Goal: Task Accomplishment & Management: Use online tool/utility

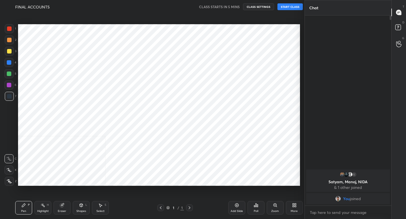
scroll to position [28025, 27926]
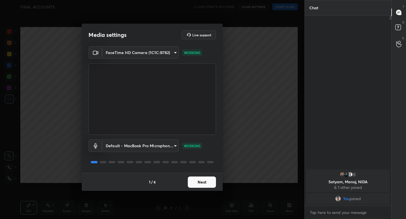
click at [195, 177] on button "Next" at bounding box center [202, 182] width 28 height 11
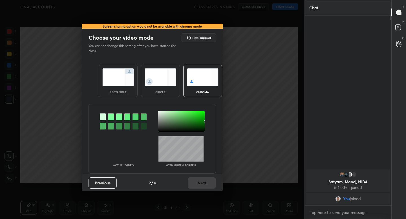
click at [109, 74] on img at bounding box center [118, 78] width 32 height 18
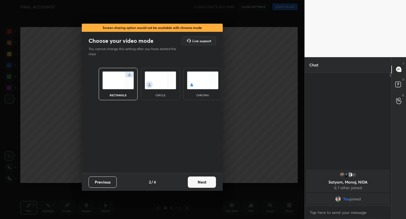
click at [198, 184] on button "Next" at bounding box center [202, 182] width 28 height 11
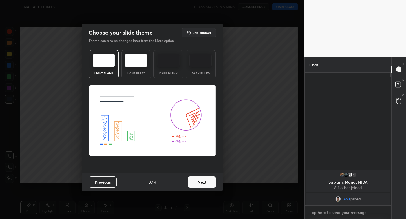
click at [143, 70] on div "Light Ruled" at bounding box center [136, 64] width 30 height 28
click at [197, 178] on button "Next" at bounding box center [202, 182] width 28 height 11
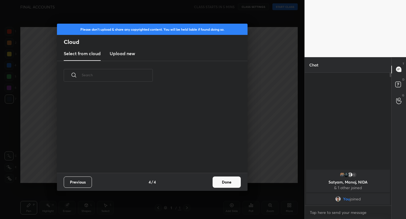
click at [228, 184] on button "Done" at bounding box center [227, 182] width 28 height 11
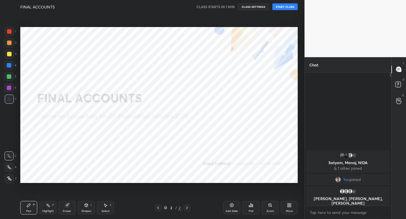
click at [279, 8] on button "START CLASS" at bounding box center [284, 6] width 25 height 7
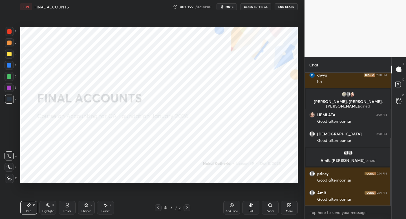
scroll to position [148, 0]
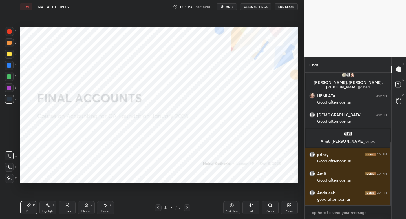
click at [292, 206] on div "More" at bounding box center [289, 208] width 17 height 14
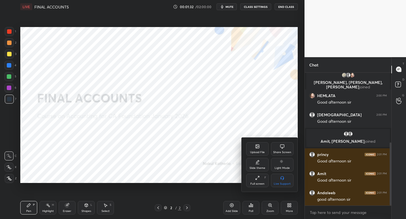
click at [256, 149] on div "Upload File" at bounding box center [257, 149] width 23 height 14
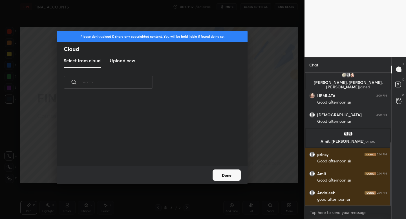
scroll to position [69, 181]
click at [121, 60] on h3 "Upload new" at bounding box center [122, 60] width 25 height 7
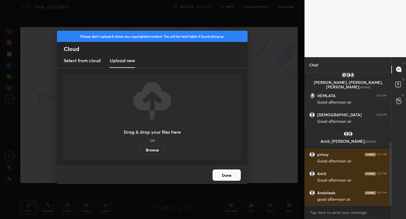
click at [146, 152] on label "Browse" at bounding box center [152, 150] width 25 height 9
click at [140, 152] on input "Browse" at bounding box center [140, 150] width 0 height 9
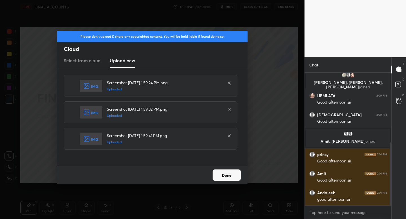
click at [219, 177] on button "Done" at bounding box center [227, 175] width 28 height 11
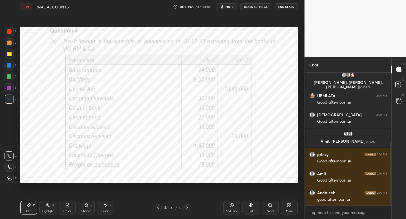
click at [188, 207] on icon at bounding box center [187, 208] width 5 height 5
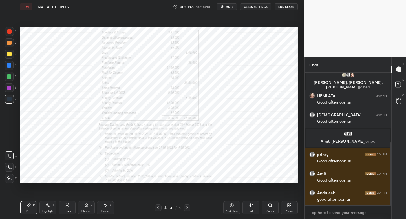
click at [188, 207] on icon at bounding box center [187, 208] width 5 height 5
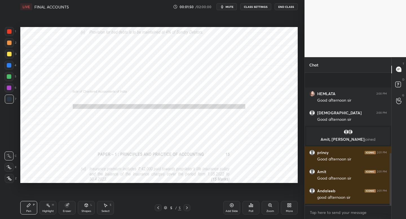
scroll to position [206, 0]
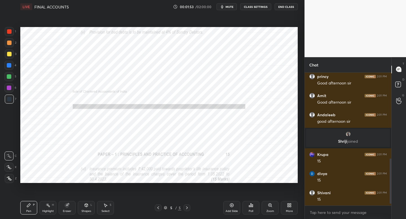
click at [157, 210] on div at bounding box center [158, 208] width 7 height 7
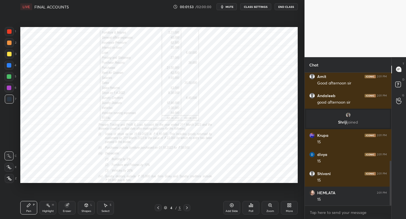
click at [157, 210] on icon at bounding box center [158, 208] width 5 height 5
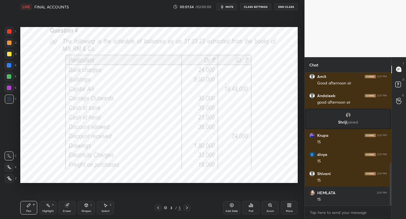
scroll to position [283, 0]
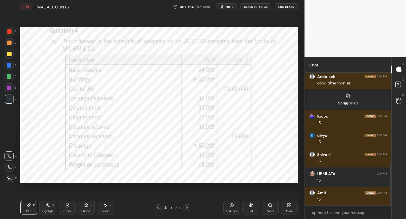
click at [9, 32] on div at bounding box center [9, 31] width 5 height 5
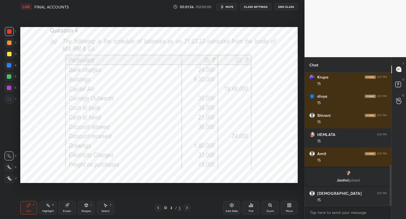
scroll to position [304, 0]
click at [10, 176] on div at bounding box center [9, 178] width 9 height 9
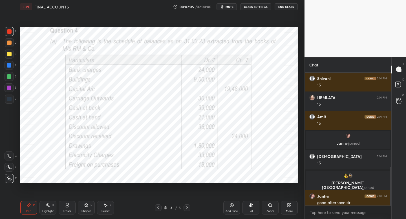
scroll to position [328, 0]
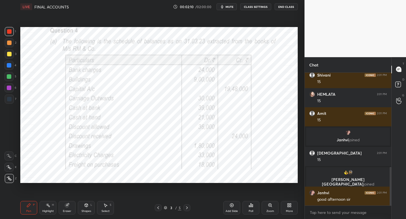
click at [187, 208] on icon at bounding box center [187, 208] width 5 height 5
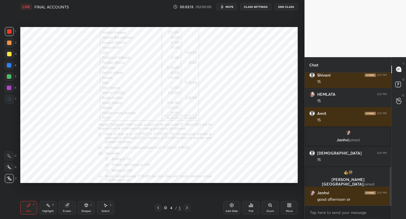
click at [85, 209] on div "Shapes L" at bounding box center [86, 208] width 17 height 14
click at [231, 204] on icon at bounding box center [232, 205] width 5 height 5
click at [159, 210] on div at bounding box center [158, 208] width 7 height 7
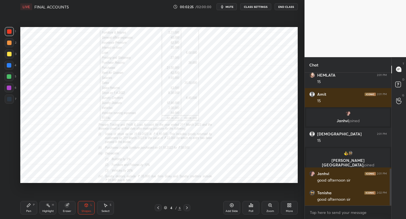
click at [158, 209] on icon at bounding box center [158, 208] width 2 height 3
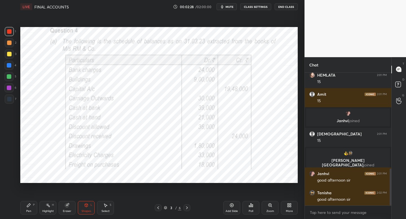
click at [186, 206] on icon at bounding box center [187, 208] width 5 height 5
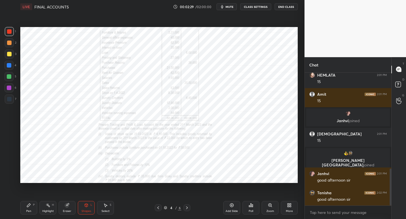
click at [186, 208] on icon at bounding box center [187, 208] width 5 height 5
click at [29, 205] on icon at bounding box center [28, 205] width 3 height 3
click at [10, 99] on div at bounding box center [9, 99] width 5 height 5
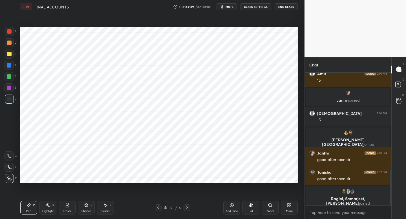
scroll to position [372, 0]
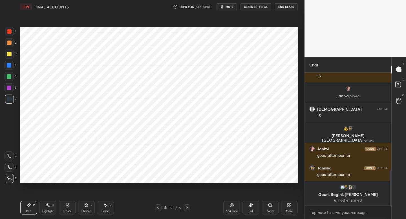
click at [89, 207] on div "Shapes L" at bounding box center [86, 208] width 17 height 14
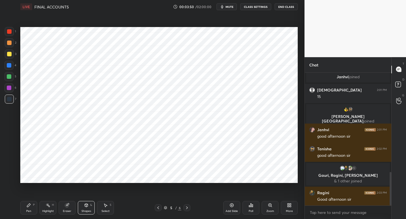
scroll to position [395, 0]
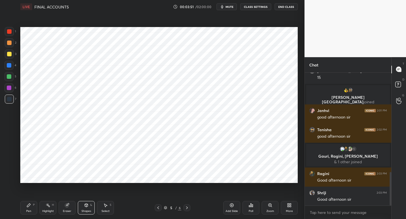
click at [222, 209] on div "Pen P Highlight H Eraser Shapes L Select S 5 / 6 Add Slide Poll Zoom More" at bounding box center [159, 208] width 278 height 23
click at [229, 206] on div "Add Slide" at bounding box center [231, 208] width 17 height 14
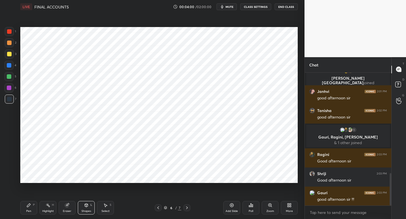
scroll to position [435, 0]
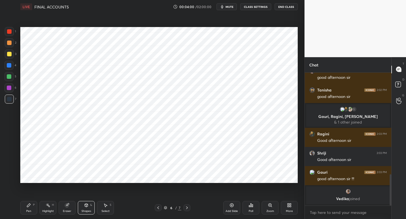
click at [131, 161] on div "Setting up your live class Poll for secs No correct answer Start poll" at bounding box center [159, 105] width 282 height 183
click at [230, 209] on div "Add Slide" at bounding box center [231, 208] width 17 height 14
click at [33, 212] on div "Pen P" at bounding box center [28, 208] width 17 height 14
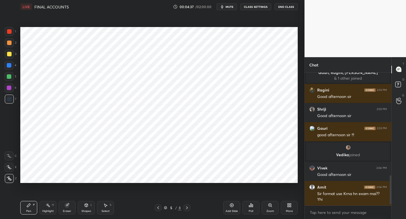
scroll to position [476, 0]
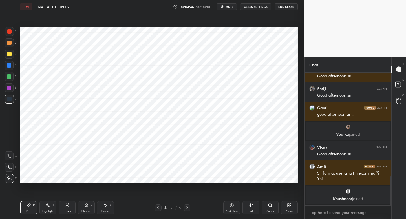
click at [157, 207] on icon at bounding box center [158, 208] width 5 height 5
click at [156, 208] on div at bounding box center [158, 208] width 7 height 7
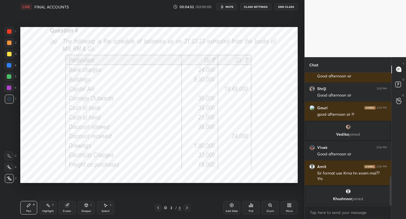
click at [187, 207] on icon at bounding box center [187, 208] width 5 height 5
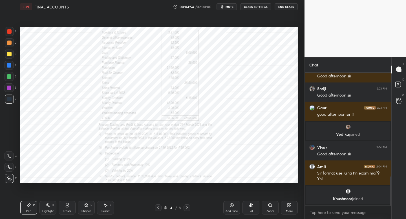
click at [159, 206] on icon at bounding box center [158, 208] width 5 height 5
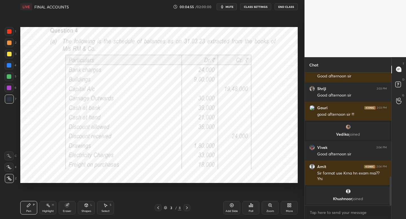
click at [188, 208] on icon at bounding box center [187, 208] width 5 height 5
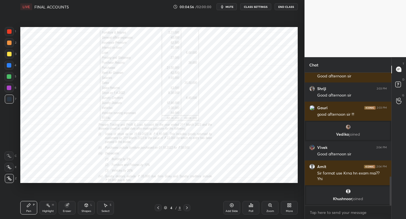
click at [191, 208] on div "4 / 8" at bounding box center [173, 208] width 102 height 7
click at [190, 208] on div at bounding box center [187, 208] width 7 height 7
click at [186, 208] on icon at bounding box center [187, 208] width 5 height 5
click at [186, 207] on icon at bounding box center [187, 208] width 2 height 3
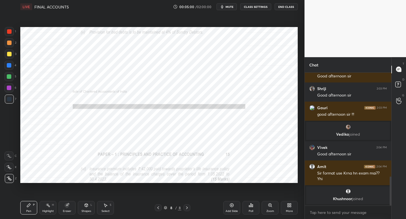
click at [158, 208] on icon at bounding box center [158, 208] width 5 height 5
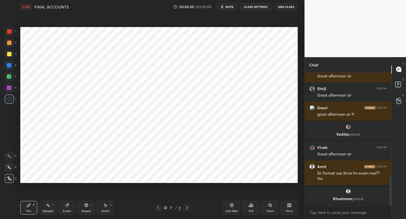
click at [158, 208] on icon at bounding box center [158, 208] width 5 height 5
click at [158, 207] on icon at bounding box center [158, 208] width 5 height 5
click at [158, 208] on icon at bounding box center [158, 208] width 5 height 5
click at [186, 207] on icon at bounding box center [187, 208] width 5 height 5
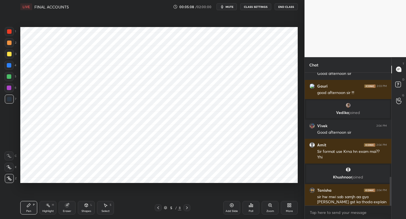
scroll to position [484, 0]
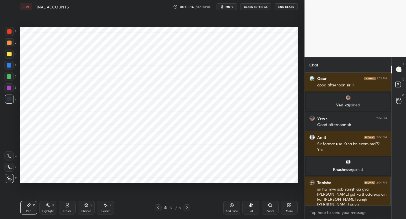
click at [159, 208] on icon at bounding box center [158, 208] width 5 height 5
click at [156, 207] on icon at bounding box center [158, 208] width 5 height 5
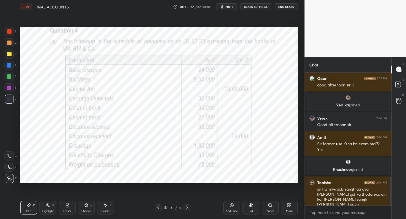
click at [186, 208] on icon at bounding box center [187, 208] width 5 height 5
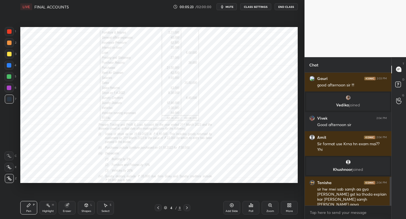
click at [186, 207] on icon at bounding box center [187, 208] width 5 height 5
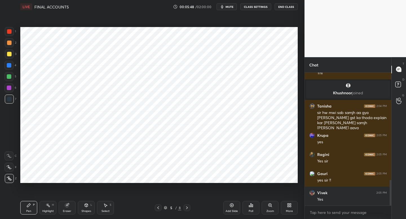
scroll to position [580, 0]
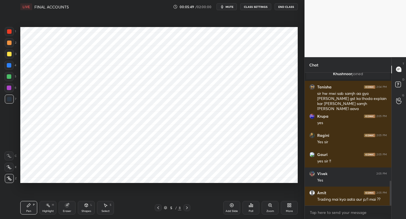
click at [159, 207] on icon at bounding box center [158, 208] width 5 height 5
click at [158, 207] on icon at bounding box center [158, 208] width 5 height 5
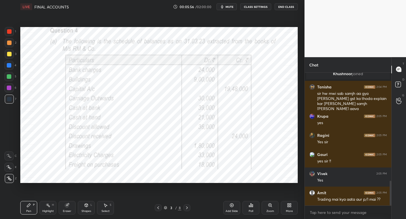
click at [187, 208] on icon at bounding box center [187, 208] width 5 height 5
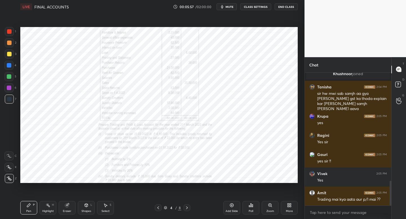
click at [185, 209] on icon at bounding box center [187, 208] width 5 height 5
click at [158, 209] on icon at bounding box center [158, 208] width 5 height 5
click at [159, 209] on icon at bounding box center [158, 208] width 5 height 5
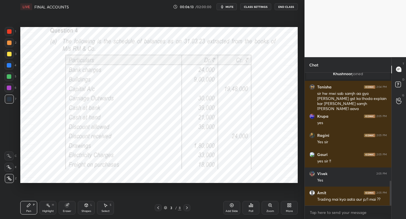
click at [188, 208] on icon at bounding box center [187, 208] width 5 height 5
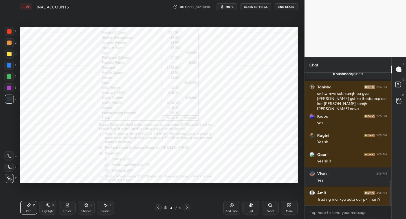
click at [187, 208] on icon at bounding box center [187, 208] width 5 height 5
click at [158, 208] on icon at bounding box center [158, 208] width 5 height 5
click at [159, 208] on icon at bounding box center [158, 208] width 5 height 5
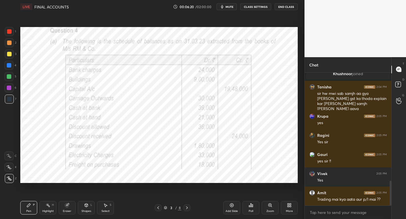
click at [188, 208] on icon at bounding box center [187, 208] width 5 height 5
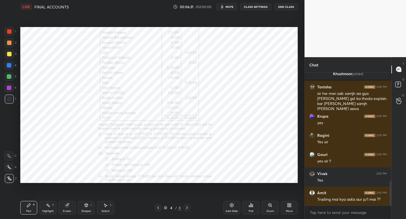
click at [187, 210] on icon at bounding box center [187, 208] width 5 height 5
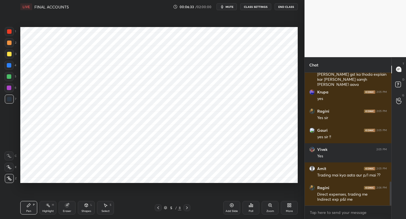
click at [158, 205] on div at bounding box center [158, 208] width 7 height 7
click at [158, 209] on icon at bounding box center [158, 208] width 5 height 5
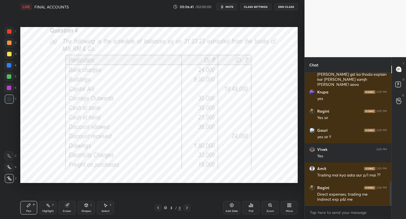
click at [183, 211] on div "Pen P Highlight H Eraser Shapes L Select S 3 / 8 Add Slide Poll Zoom More" at bounding box center [159, 208] width 278 height 23
click at [186, 210] on div at bounding box center [187, 208] width 7 height 7
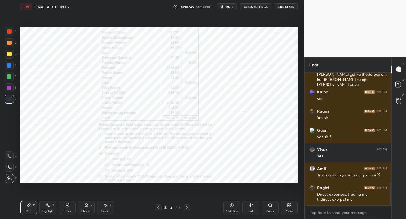
scroll to position [623, 0]
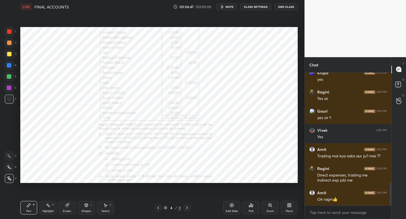
click at [186, 209] on icon at bounding box center [187, 208] width 5 height 5
click at [189, 208] on icon at bounding box center [187, 208] width 5 height 5
click at [188, 209] on icon at bounding box center [187, 208] width 5 height 5
click at [188, 208] on div at bounding box center [187, 208] width 7 height 7
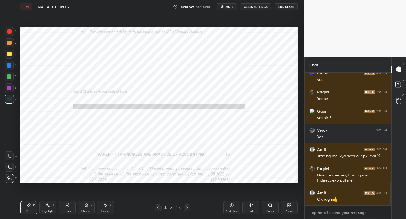
scroll to position [642, 0]
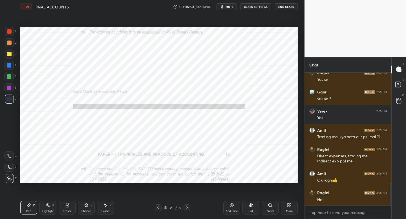
click at [157, 207] on icon at bounding box center [158, 208] width 5 height 5
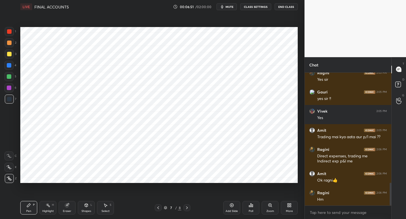
click at [157, 208] on icon at bounding box center [158, 208] width 5 height 5
click at [187, 207] on icon at bounding box center [187, 208] width 5 height 5
click at [157, 208] on icon at bounding box center [158, 208] width 5 height 5
click at [156, 209] on icon at bounding box center [158, 208] width 5 height 5
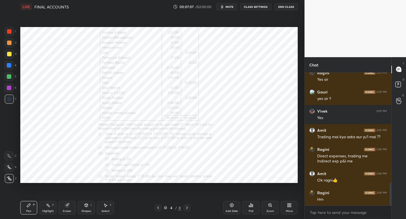
click at [155, 208] on div at bounding box center [158, 208] width 7 height 7
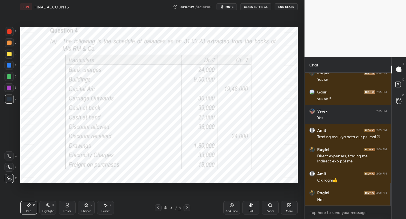
click at [187, 208] on icon at bounding box center [187, 208] width 5 height 5
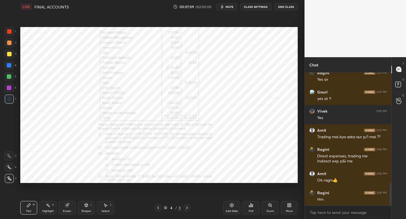
click at [188, 208] on icon at bounding box center [187, 208] width 5 height 5
click at [188, 207] on icon at bounding box center [187, 208] width 5 height 5
click at [158, 207] on icon at bounding box center [158, 208] width 2 height 3
click at [159, 208] on icon at bounding box center [158, 208] width 5 height 5
click at [157, 208] on icon at bounding box center [158, 208] width 5 height 5
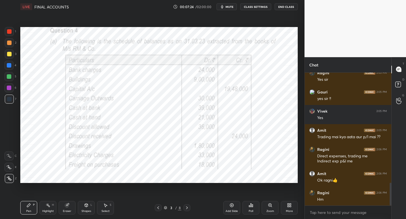
click at [188, 209] on icon at bounding box center [187, 208] width 5 height 5
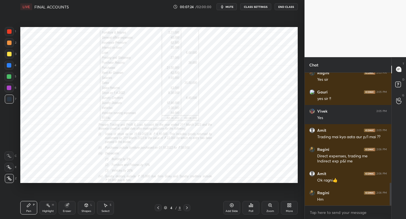
click at [188, 209] on icon at bounding box center [187, 208] width 5 height 5
click at [158, 207] on icon at bounding box center [158, 208] width 5 height 5
click at [160, 209] on div at bounding box center [158, 208] width 7 height 7
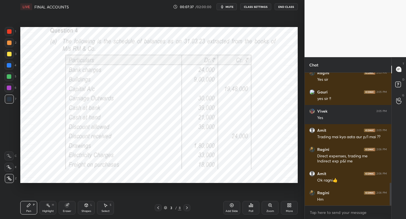
click at [186, 209] on icon at bounding box center [187, 208] width 5 height 5
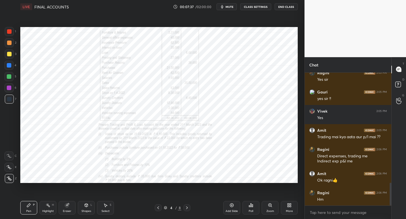
click at [186, 208] on icon at bounding box center [187, 208] width 5 height 5
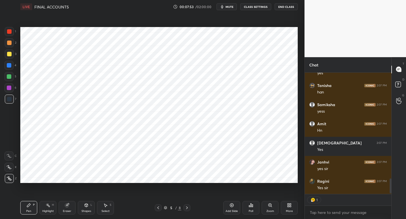
scroll to position [865, 0]
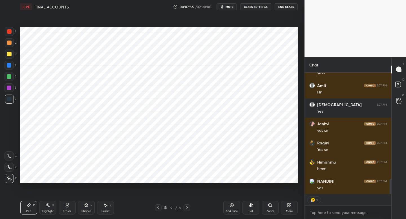
type textarea "x"
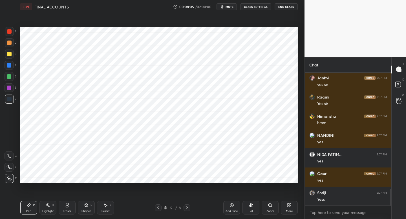
scroll to position [930, 0]
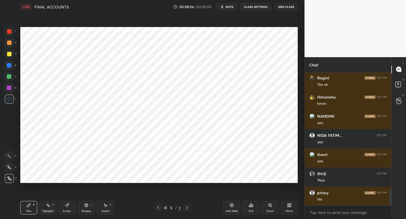
click at [156, 209] on icon at bounding box center [158, 208] width 5 height 5
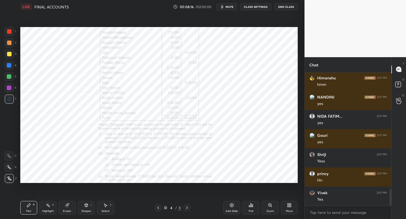
click at [187, 208] on icon at bounding box center [187, 208] width 5 height 5
click at [188, 208] on icon at bounding box center [187, 208] width 5 height 5
click at [189, 207] on icon at bounding box center [187, 208] width 5 height 5
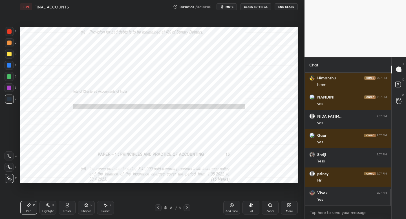
click at [159, 207] on icon at bounding box center [158, 208] width 5 height 5
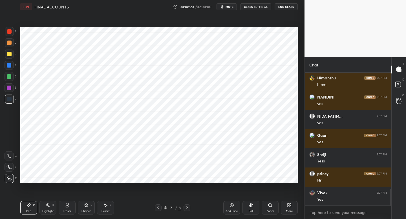
click at [159, 207] on icon at bounding box center [158, 208] width 5 height 5
click at [160, 208] on div at bounding box center [158, 208] width 7 height 7
click at [188, 207] on icon at bounding box center [187, 208] width 5 height 5
click at [157, 208] on icon at bounding box center [158, 208] width 5 height 5
click at [158, 208] on icon at bounding box center [158, 208] width 5 height 5
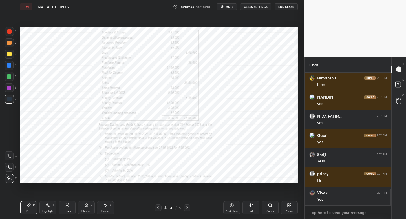
click at [186, 207] on icon at bounding box center [187, 208] width 5 height 5
click at [187, 208] on icon at bounding box center [187, 208] width 2 height 3
click at [157, 205] on div at bounding box center [158, 208] width 7 height 7
click at [157, 207] on icon at bounding box center [158, 208] width 5 height 5
click at [186, 209] on icon at bounding box center [187, 208] width 5 height 5
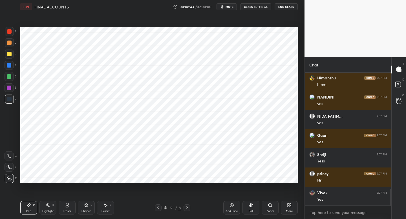
click at [187, 208] on icon at bounding box center [187, 208] width 2 height 3
click at [188, 208] on icon at bounding box center [187, 208] width 5 height 5
click at [189, 208] on icon at bounding box center [187, 208] width 5 height 5
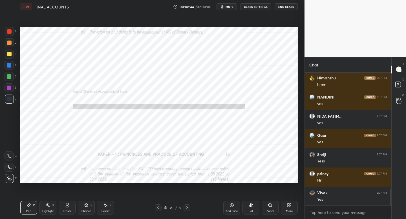
click at [189, 208] on icon at bounding box center [187, 208] width 5 height 5
click at [159, 208] on icon at bounding box center [158, 208] width 5 height 5
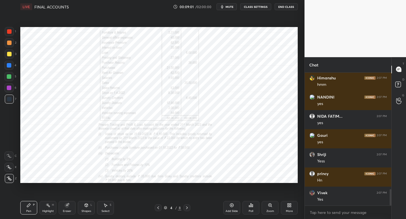
click at [191, 207] on div "4 / 8" at bounding box center [173, 208] width 102 height 7
click at [188, 208] on icon at bounding box center [187, 208] width 5 height 5
click at [188, 210] on div at bounding box center [187, 208] width 7 height 7
click at [187, 210] on div at bounding box center [187, 208] width 7 height 7
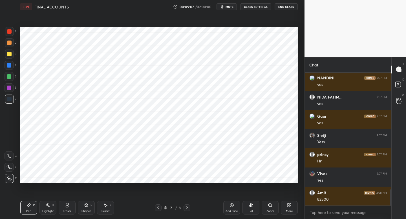
click at [188, 208] on icon at bounding box center [187, 208] width 5 height 5
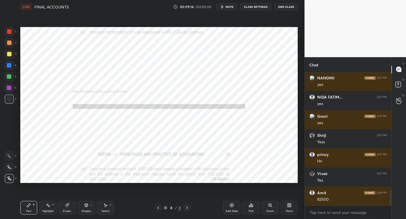
click at [158, 209] on div at bounding box center [158, 208] width 7 height 7
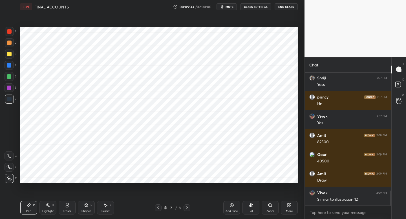
scroll to position [1047, 0]
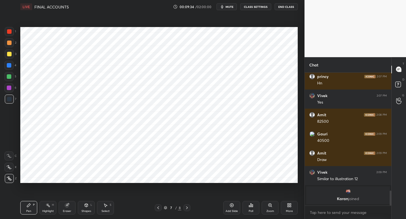
click at [186, 209] on icon at bounding box center [187, 208] width 5 height 5
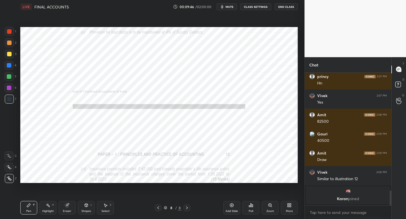
click at [159, 210] on div at bounding box center [158, 208] width 7 height 7
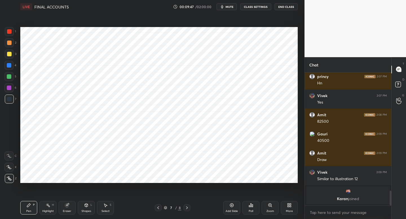
click at [11, 69] on div at bounding box center [9, 65] width 9 height 9
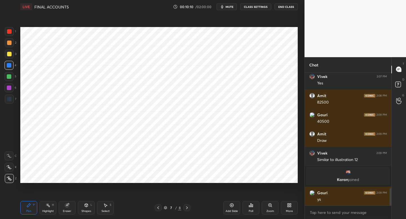
scroll to position [905, 0]
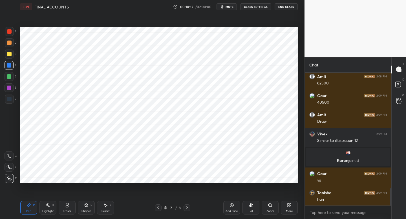
click at [10, 99] on div at bounding box center [9, 99] width 5 height 5
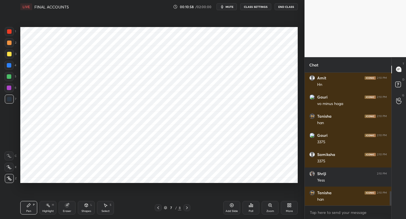
scroll to position [1136, 0]
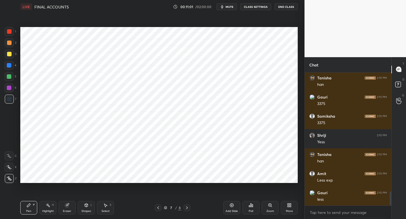
click at [10, 91] on div at bounding box center [9, 87] width 9 height 9
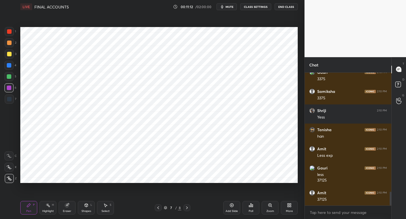
scroll to position [1180, 0]
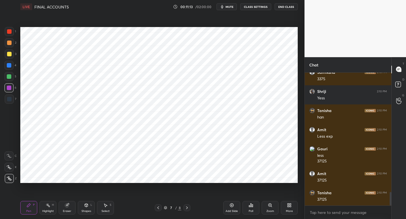
click at [158, 208] on icon at bounding box center [158, 208] width 5 height 5
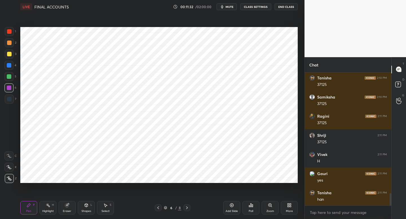
scroll to position [1314, 0]
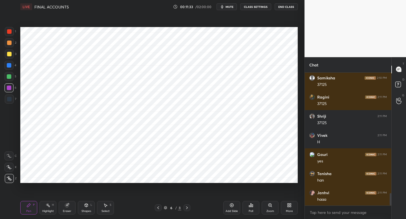
click at [157, 208] on icon at bounding box center [158, 208] width 5 height 5
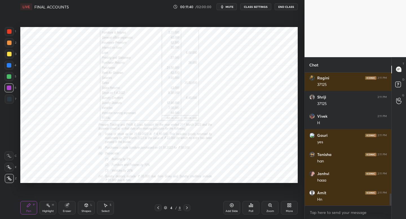
click at [158, 209] on icon at bounding box center [158, 208] width 5 height 5
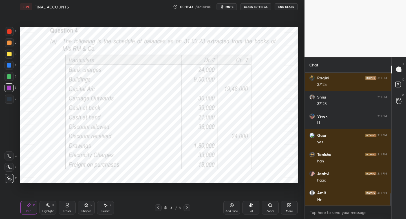
click at [187, 209] on icon at bounding box center [187, 208] width 5 height 5
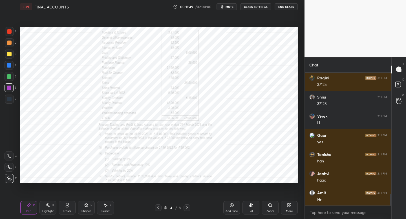
scroll to position [1352, 0]
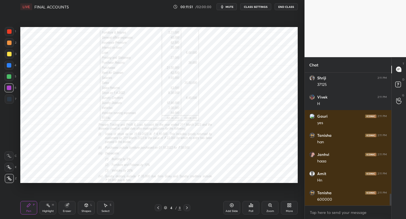
click at [186, 209] on div at bounding box center [187, 208] width 7 height 7
click at [188, 208] on icon at bounding box center [187, 208] width 5 height 5
click at [189, 207] on div at bounding box center [187, 208] width 7 height 7
click at [188, 210] on div at bounding box center [187, 208] width 7 height 7
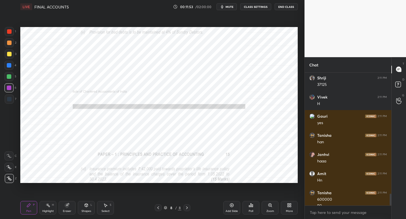
scroll to position [1358, 0]
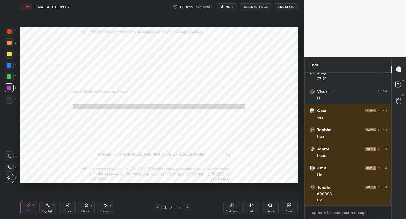
click at [158, 210] on div at bounding box center [158, 208] width 7 height 7
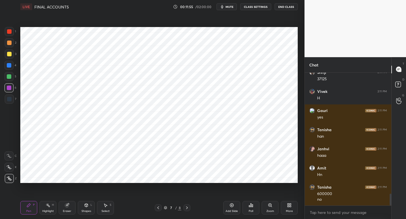
click at [159, 208] on icon at bounding box center [158, 208] width 5 height 5
click at [187, 207] on icon at bounding box center [187, 208] width 5 height 5
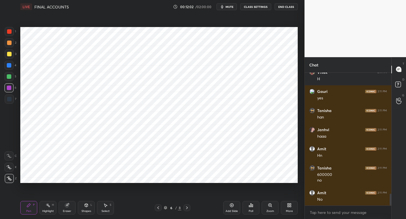
click at [158, 209] on icon at bounding box center [158, 208] width 5 height 5
click at [157, 210] on icon at bounding box center [158, 208] width 5 height 5
click at [188, 210] on icon at bounding box center [187, 208] width 5 height 5
click at [188, 208] on icon at bounding box center [187, 208] width 5 height 5
click at [162, 209] on div "6 / 8" at bounding box center [173, 208] width 36 height 7
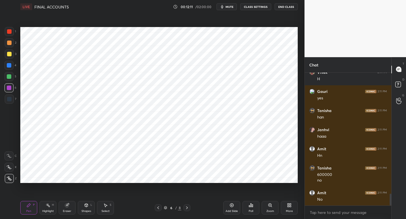
click at [161, 209] on div at bounding box center [158, 208] width 7 height 7
click at [159, 209] on icon at bounding box center [158, 208] width 5 height 5
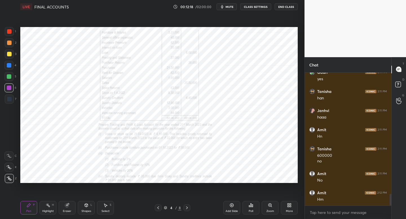
click at [186, 209] on icon at bounding box center [187, 208] width 5 height 5
click at [187, 210] on icon at bounding box center [187, 208] width 5 height 5
click at [12, 102] on div at bounding box center [9, 99] width 9 height 9
click at [159, 208] on icon at bounding box center [158, 208] width 5 height 5
click at [157, 210] on div at bounding box center [158, 208] width 7 height 7
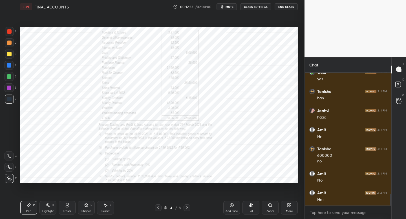
click at [157, 209] on div at bounding box center [158, 208] width 7 height 7
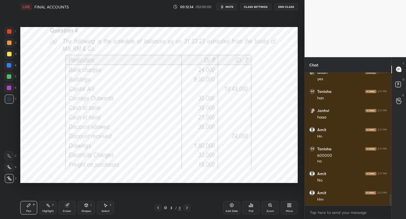
click at [188, 209] on icon at bounding box center [187, 208] width 5 height 5
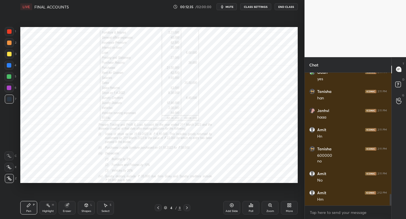
click at [188, 208] on icon at bounding box center [187, 208] width 5 height 5
click at [12, 47] on div at bounding box center [9, 42] width 9 height 9
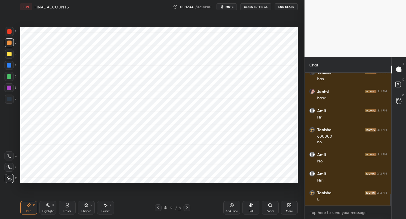
click at [159, 210] on div at bounding box center [158, 208] width 7 height 7
click at [185, 210] on icon at bounding box center [187, 208] width 5 height 5
click at [185, 208] on icon at bounding box center [187, 208] width 5 height 5
click at [186, 210] on icon at bounding box center [187, 208] width 5 height 5
click at [187, 209] on icon at bounding box center [187, 208] width 5 height 5
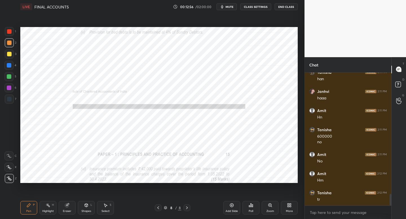
click at [166, 210] on div "8 / 8" at bounding box center [172, 208] width 17 height 5
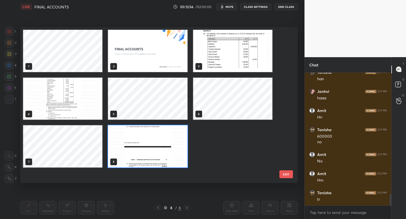
scroll to position [154, 275]
click at [142, 151] on img "grid" at bounding box center [147, 147] width 79 height 42
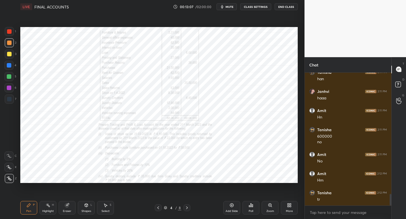
click at [159, 209] on icon at bounding box center [158, 208] width 5 height 5
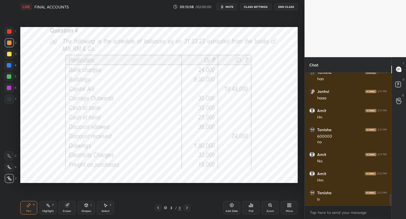
click at [188, 208] on icon at bounding box center [187, 208] width 5 height 5
click at [187, 208] on icon at bounding box center [187, 208] width 5 height 5
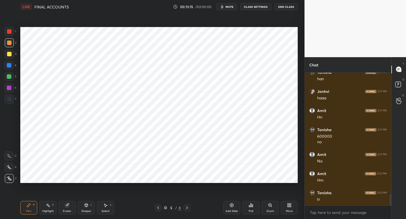
scroll to position [1435, 0]
click at [12, 85] on div at bounding box center [9, 87] width 9 height 9
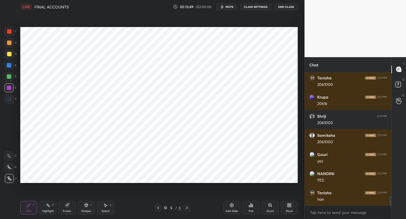
scroll to position [1690, 0]
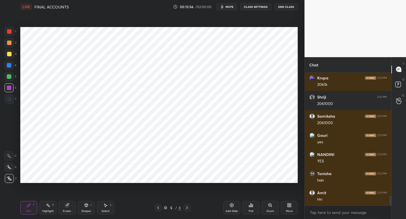
click at [158, 206] on icon at bounding box center [158, 208] width 5 height 5
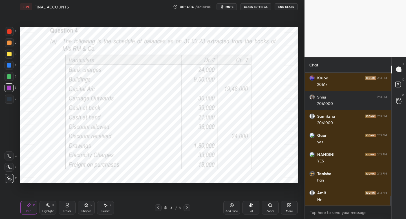
click at [188, 206] on icon at bounding box center [187, 208] width 5 height 5
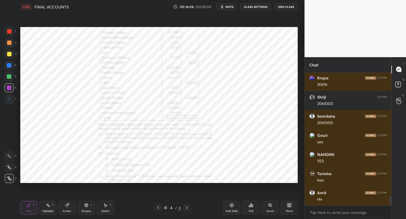
click at [188, 207] on icon at bounding box center [187, 208] width 5 height 5
click at [186, 208] on icon at bounding box center [187, 208] width 5 height 5
click at [157, 209] on icon at bounding box center [158, 208] width 5 height 5
click at [157, 209] on div at bounding box center [158, 208] width 7 height 7
click at [187, 212] on div "Pen P Highlight H Eraser Shapes L Select S 4 / 8 Add Slide Poll Zoom More" at bounding box center [159, 208] width 278 height 23
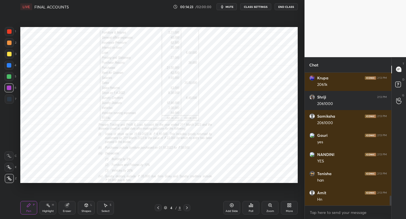
click at [188, 211] on div "Pen P Highlight H Eraser Shapes L Select S 4 / 8 Add Slide Poll Zoom More" at bounding box center [159, 208] width 278 height 23
click at [186, 208] on icon at bounding box center [187, 208] width 5 height 5
click at [188, 206] on icon at bounding box center [187, 208] width 5 height 5
click at [158, 207] on icon at bounding box center [158, 208] width 5 height 5
click at [159, 207] on icon at bounding box center [158, 208] width 5 height 5
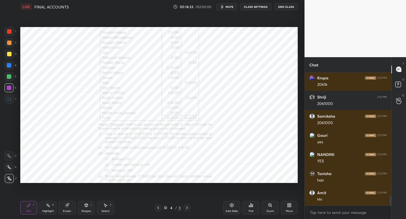
click at [160, 207] on div at bounding box center [158, 208] width 7 height 7
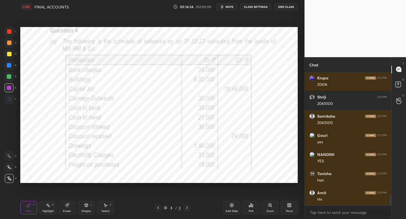
click at [186, 208] on icon at bounding box center [187, 208] width 5 height 5
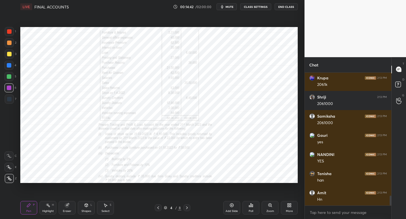
click at [157, 208] on icon at bounding box center [158, 208] width 5 height 5
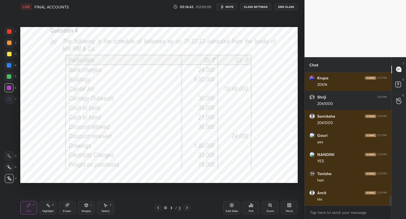
click at [157, 209] on icon at bounding box center [158, 208] width 5 height 5
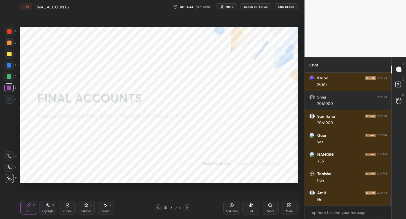
click at [186, 209] on icon at bounding box center [187, 208] width 5 height 5
click at [186, 208] on icon at bounding box center [187, 208] width 5 height 5
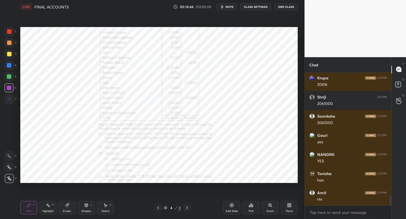
click at [187, 208] on icon at bounding box center [187, 208] width 5 height 5
click at [14, 28] on div "1" at bounding box center [10, 31] width 11 height 9
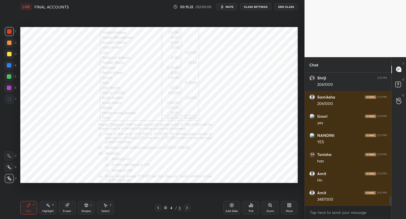
click at [186, 209] on icon at bounding box center [187, 208] width 5 height 5
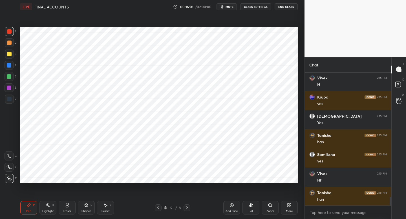
scroll to position [2016, 0]
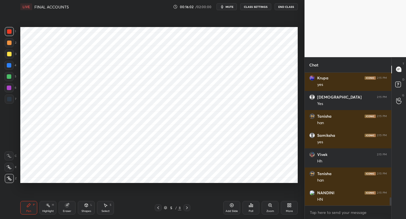
click at [162, 208] on div "5 / 8" at bounding box center [173, 208] width 36 height 7
click at [159, 207] on icon at bounding box center [158, 208] width 5 height 5
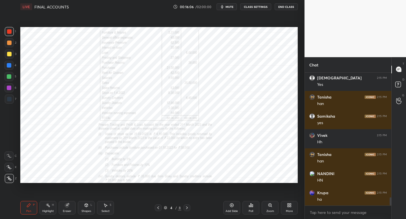
click at [188, 203] on div "Pen P Highlight H Eraser Shapes L Select S 4 / 8 Add Slide Poll Zoom More" at bounding box center [159, 208] width 278 height 23
click at [187, 207] on icon at bounding box center [187, 208] width 5 height 5
click at [11, 56] on div at bounding box center [9, 54] width 9 height 9
click at [10, 68] on div at bounding box center [9, 65] width 9 height 9
click at [157, 208] on icon at bounding box center [158, 208] width 5 height 5
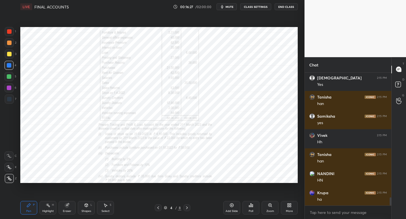
click at [186, 209] on icon at bounding box center [187, 208] width 5 height 5
click at [187, 208] on icon at bounding box center [187, 208] width 2 height 3
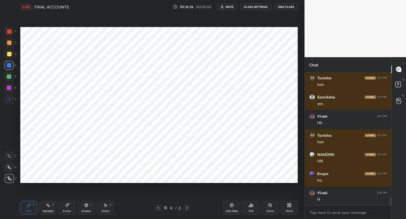
scroll to position [2073, 0]
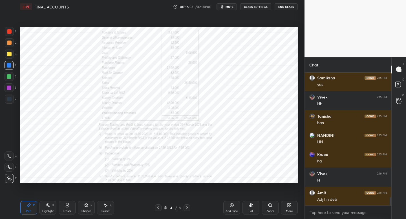
click at [189, 207] on icon at bounding box center [187, 208] width 5 height 5
click at [186, 208] on icon at bounding box center [187, 208] width 5 height 5
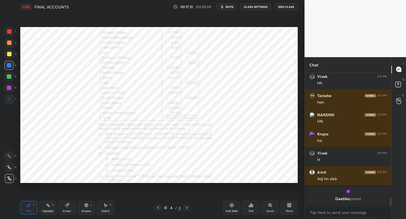
click at [189, 209] on div at bounding box center [187, 208] width 7 height 7
click at [186, 209] on icon at bounding box center [187, 208] width 5 height 5
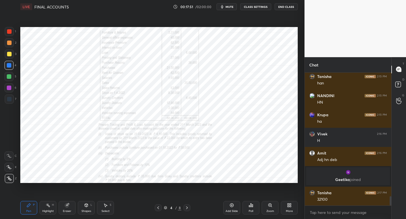
scroll to position [1794, 0]
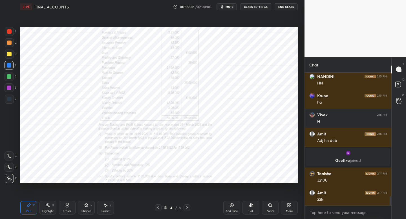
click at [188, 206] on icon at bounding box center [187, 208] width 5 height 5
click at [188, 208] on icon at bounding box center [187, 208] width 5 height 5
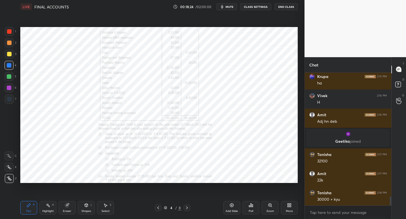
click at [51, 210] on div "Highlight" at bounding box center [48, 211] width 12 height 3
click at [156, 206] on icon at bounding box center [158, 208] width 5 height 5
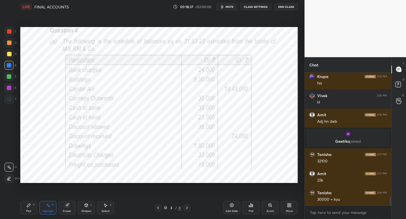
scroll to position [1832, 0]
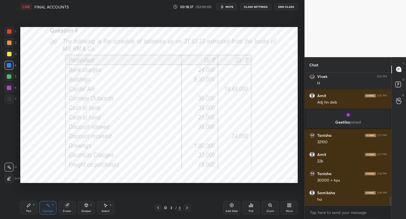
click at [187, 207] on icon at bounding box center [187, 208] width 5 height 5
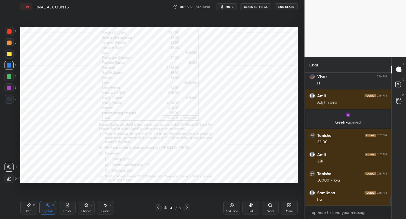
click at [187, 208] on icon at bounding box center [187, 208] width 5 height 5
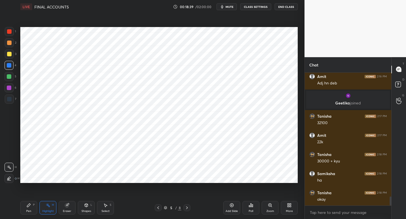
click at [32, 206] on div "Pen P" at bounding box center [28, 208] width 17 height 14
click at [185, 209] on icon at bounding box center [187, 208] width 5 height 5
click at [230, 8] on span "mute" at bounding box center [230, 7] width 8 height 4
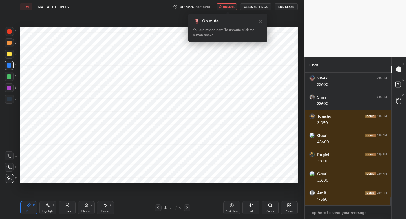
scroll to position [2005, 0]
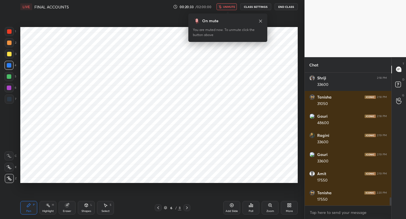
click at [228, 10] on div "On mute You are muted now. To unmute click the button above" at bounding box center [227, 26] width 79 height 32
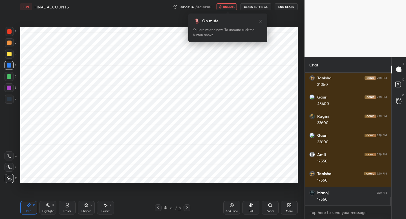
click at [230, 6] on span "unmute" at bounding box center [229, 7] width 12 height 4
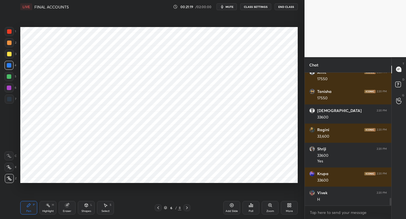
scroll to position [2241, 0]
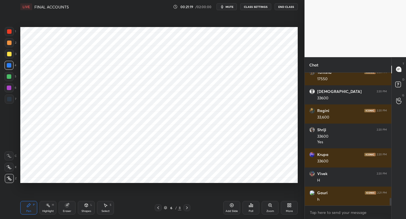
click at [157, 211] on div at bounding box center [158, 208] width 7 height 7
click at [157, 207] on icon at bounding box center [158, 208] width 5 height 5
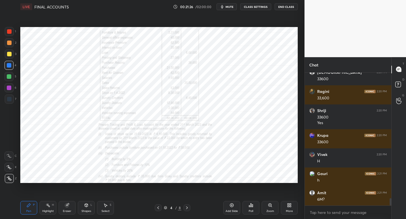
click at [190, 205] on div at bounding box center [187, 208] width 7 height 7
click at [187, 207] on icon at bounding box center [187, 208] width 5 height 5
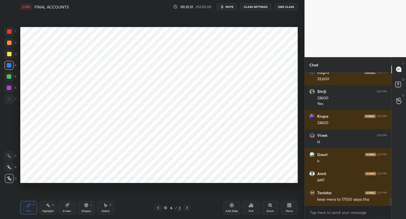
scroll to position [2298, 0]
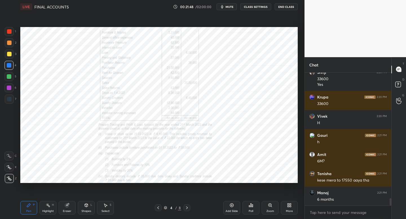
click at [158, 208] on icon at bounding box center [158, 208] width 5 height 5
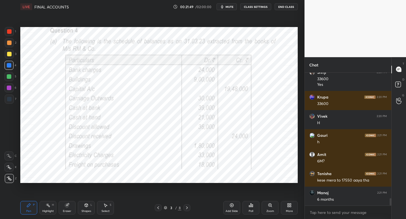
click at [185, 208] on icon at bounding box center [187, 208] width 5 height 5
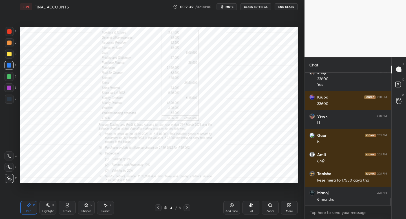
click at [186, 209] on icon at bounding box center [187, 208] width 5 height 5
click at [187, 209] on icon at bounding box center [187, 208] width 5 height 5
click at [187, 208] on icon at bounding box center [187, 208] width 5 height 5
click at [228, 209] on div "Add Slide" at bounding box center [231, 208] width 17 height 14
click at [14, 99] on div at bounding box center [9, 99] width 9 height 9
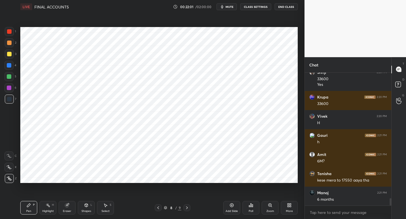
scroll to position [2318, 0]
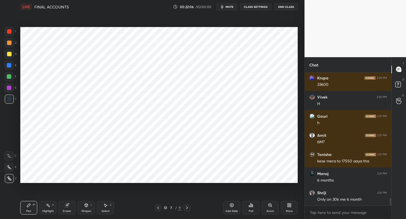
click at [228, 5] on button "mute" at bounding box center [227, 6] width 20 height 7
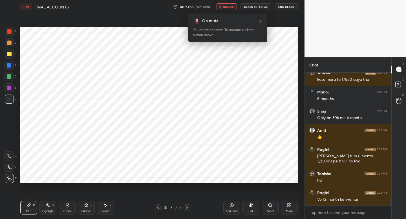
scroll to position [2419, 0]
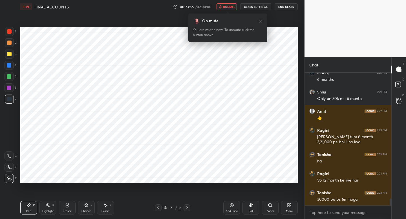
drag, startPoint x: 225, startPoint y: 11, endPoint x: 228, endPoint y: 9, distance: 3.8
click at [228, 8] on body "1 2 3 4 5 6 7 C X Z C X Z E E Erase all H H LIVE FINAL ACCOUNTS 00:23:56 / 02:0…" at bounding box center [203, 109] width 406 height 219
click at [226, 9] on button "unmute" at bounding box center [227, 6] width 20 height 7
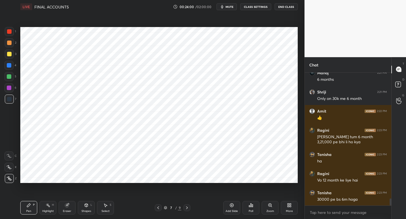
click at [188, 207] on icon at bounding box center [187, 208] width 5 height 5
click at [161, 206] on div "8 / 9" at bounding box center [173, 208] width 36 height 7
click at [157, 209] on icon at bounding box center [158, 208] width 5 height 5
click at [187, 208] on icon at bounding box center [187, 208] width 5 height 5
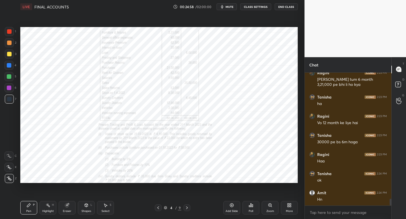
scroll to position [2495, 0]
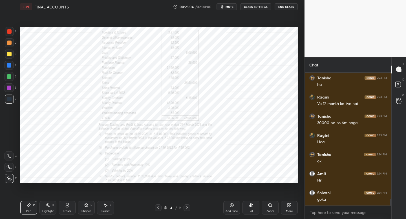
click at [188, 208] on icon at bounding box center [187, 208] width 5 height 5
click at [186, 208] on icon at bounding box center [187, 208] width 5 height 5
click at [187, 208] on icon at bounding box center [187, 208] width 5 height 5
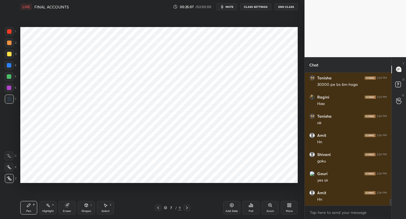
click at [186, 210] on icon at bounding box center [187, 208] width 5 height 5
click at [188, 209] on icon at bounding box center [187, 208] width 5 height 5
click at [188, 208] on icon at bounding box center [187, 208] width 5 height 5
click at [188, 207] on icon at bounding box center [187, 208] width 5 height 5
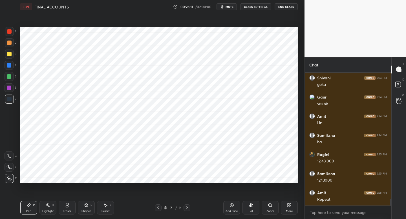
click at [188, 208] on icon at bounding box center [187, 208] width 5 height 5
click at [157, 208] on icon at bounding box center [158, 208] width 5 height 5
click at [187, 208] on icon at bounding box center [187, 208] width 5 height 5
click at [186, 208] on icon at bounding box center [187, 208] width 5 height 5
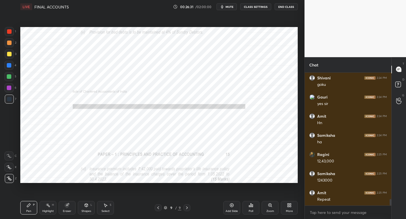
click at [159, 209] on icon at bounding box center [158, 208] width 5 height 5
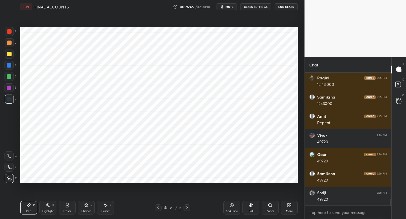
scroll to position [2706, 0]
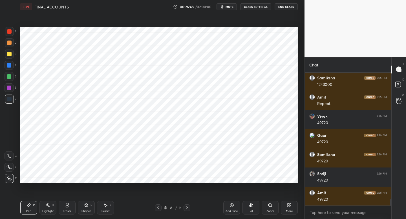
click at [189, 208] on icon at bounding box center [187, 208] width 5 height 5
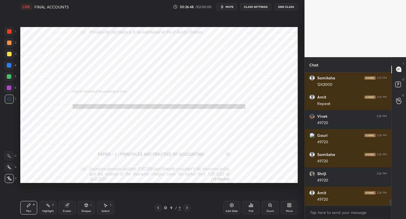
scroll to position [2725, 0]
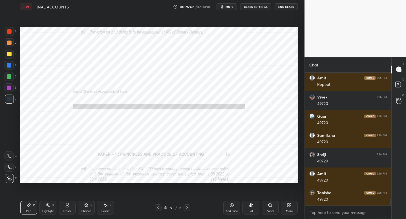
click at [158, 208] on icon at bounding box center [158, 208] width 2 height 3
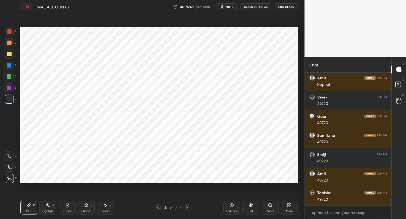
click at [158, 208] on icon at bounding box center [158, 208] width 5 height 5
click at [158, 209] on icon at bounding box center [158, 208] width 5 height 5
click at [157, 208] on icon at bounding box center [158, 208] width 5 height 5
click at [183, 210] on div "4 / 9" at bounding box center [173, 208] width 36 height 7
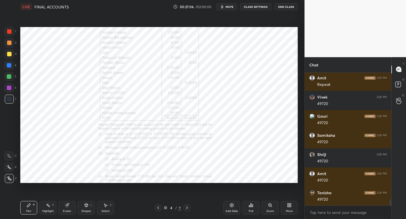
click at [185, 210] on icon at bounding box center [187, 208] width 5 height 5
click at [11, 91] on div at bounding box center [9, 87] width 9 height 9
click at [230, 8] on span "mute" at bounding box center [230, 7] width 8 height 4
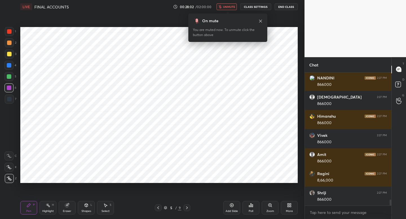
scroll to position [2936, 0]
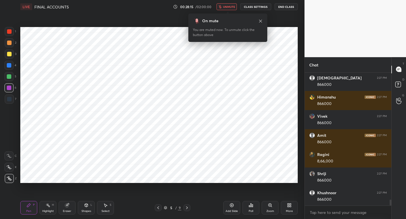
click at [226, 10] on button "unmute" at bounding box center [227, 6] width 20 height 7
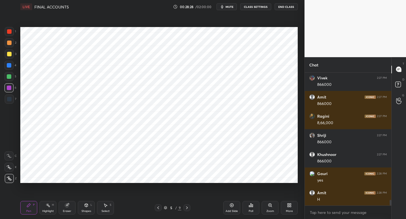
click at [12, 102] on div at bounding box center [9, 99] width 9 height 9
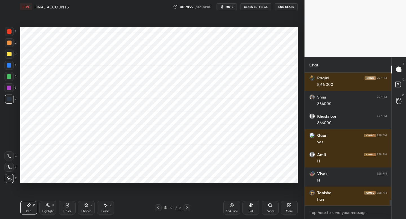
click at [8, 32] on div at bounding box center [9, 31] width 9 height 9
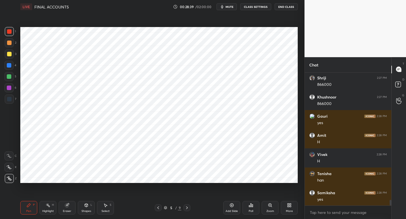
click at [188, 209] on icon at bounding box center [187, 208] width 5 height 5
click at [158, 208] on icon at bounding box center [158, 208] width 5 height 5
click at [186, 209] on icon at bounding box center [187, 208] width 5 height 5
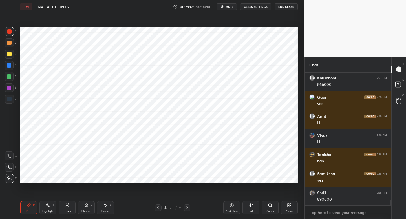
scroll to position [3071, 0]
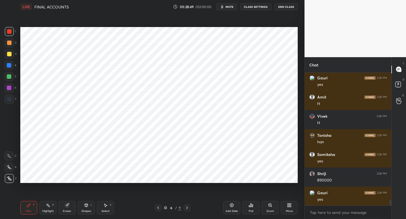
click at [158, 208] on icon at bounding box center [158, 208] width 5 height 5
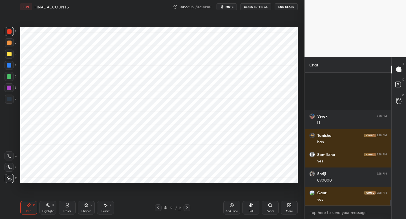
scroll to position [3128, 0]
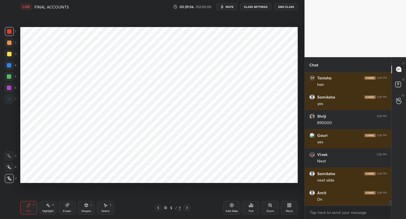
click at [231, 9] on button "mute" at bounding box center [227, 6] width 20 height 7
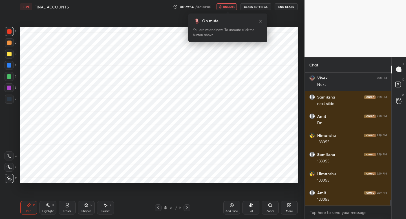
scroll to position [3224, 0]
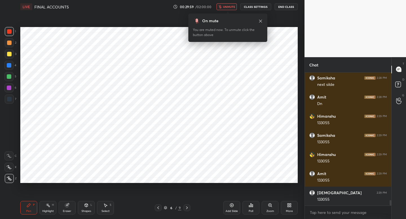
click at [231, 9] on button "unmute" at bounding box center [227, 6] width 20 height 7
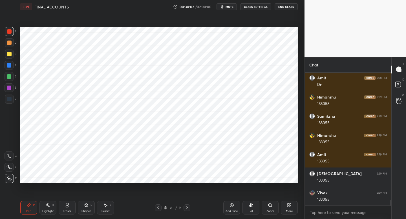
scroll to position [3263, 0]
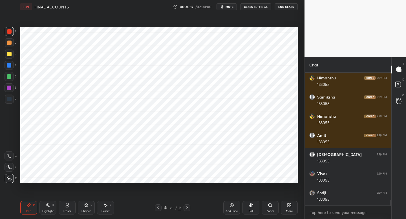
click at [111, 186] on div "Setting up your live class Poll for secs No correct answer Start poll" at bounding box center [159, 105] width 282 height 183
click at [231, 9] on button "mute" at bounding box center [227, 6] width 20 height 7
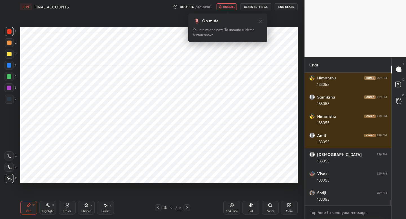
click at [228, 7] on span "unmute" at bounding box center [229, 7] width 12 height 4
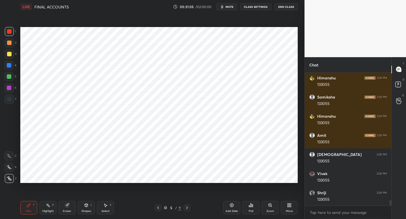
click at [228, 7] on span "mute" at bounding box center [230, 7] width 8 height 4
click at [228, 7] on span "unmute" at bounding box center [229, 7] width 12 height 4
click at [232, 9] on button "mute" at bounding box center [227, 6] width 20 height 7
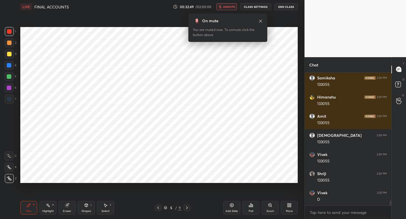
scroll to position [3301, 0]
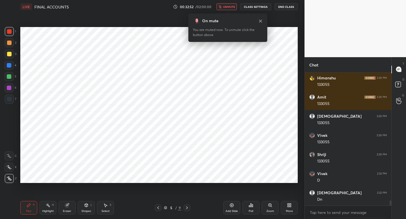
click at [232, 9] on button "unmute" at bounding box center [227, 6] width 20 height 7
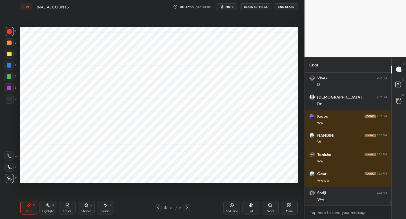
scroll to position [3416, 0]
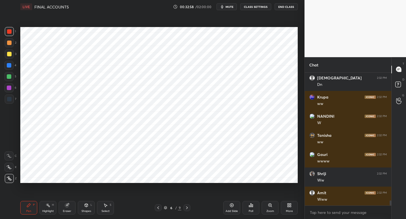
click at [232, 9] on button "mute" at bounding box center [227, 6] width 20 height 7
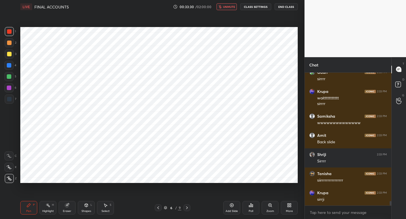
scroll to position [3786, 0]
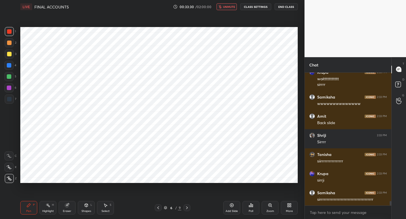
click at [232, 9] on button "unmute" at bounding box center [227, 6] width 20 height 7
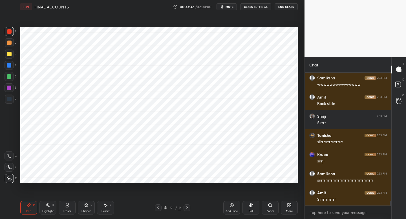
scroll to position [3824, 0]
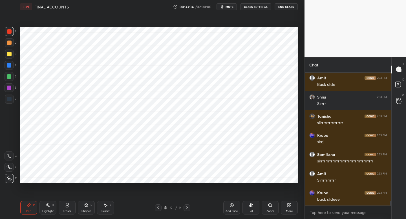
click at [232, 9] on button "mute" at bounding box center [227, 6] width 20 height 7
click at [232, 9] on button "unmute" at bounding box center [227, 6] width 20 height 7
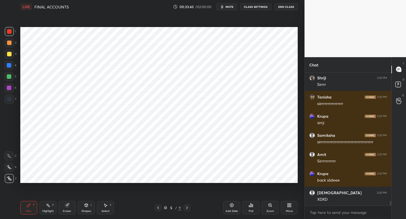
scroll to position [3863, 0]
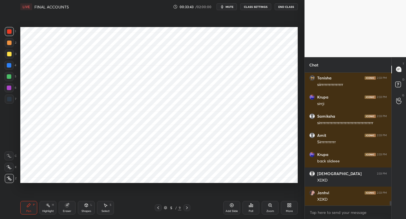
click at [230, 9] on button "mute" at bounding box center [227, 6] width 20 height 7
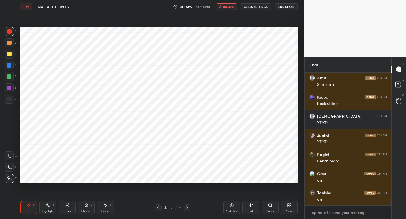
scroll to position [3940, 0]
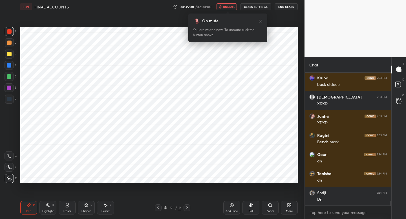
click at [230, 9] on button "unmute" at bounding box center [227, 6] width 20 height 7
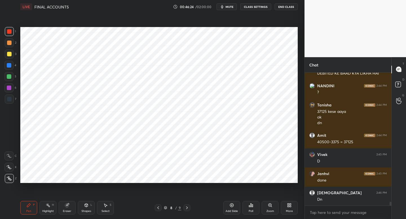
scroll to position [4896, 0]
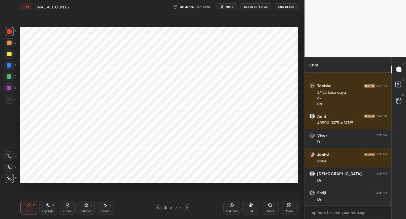
click at [227, 6] on span "mute" at bounding box center [230, 7] width 8 height 4
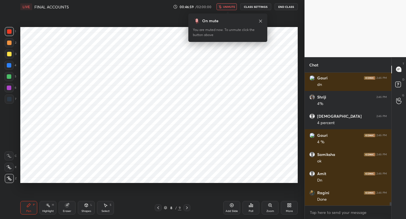
scroll to position [5088, 0]
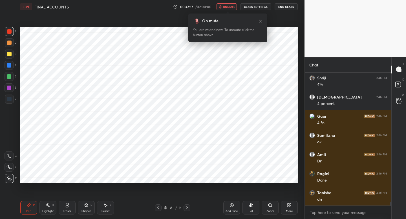
click at [227, 6] on span "unmute" at bounding box center [229, 7] width 12 height 4
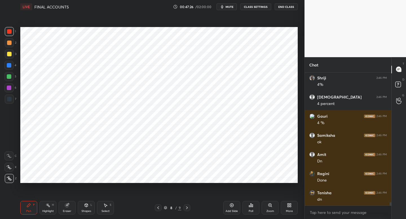
click at [157, 209] on icon at bounding box center [158, 208] width 5 height 5
click at [230, 209] on div "Add Slide" at bounding box center [231, 208] width 17 height 14
click at [12, 101] on div at bounding box center [9, 99] width 9 height 9
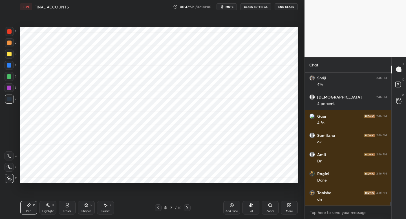
click at [83, 209] on div "Shapes L" at bounding box center [86, 208] width 17 height 14
click at [30, 203] on div "Pen P" at bounding box center [28, 208] width 17 height 14
click at [87, 208] on div "Shapes L" at bounding box center [86, 208] width 17 height 14
click at [228, 10] on div "LIVE FINAL ACCOUNTS 00:48:32 / 02:00:00 mute CLASS SETTINGS End Class" at bounding box center [159, 7] width 278 height 14
click at [227, 8] on span "mute" at bounding box center [230, 7] width 8 height 4
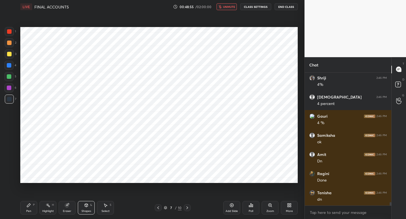
click at [231, 6] on span "unmute" at bounding box center [229, 7] width 12 height 4
click at [12, 30] on div at bounding box center [9, 31] width 9 height 9
click at [27, 203] on div "Pen P" at bounding box center [28, 208] width 17 height 14
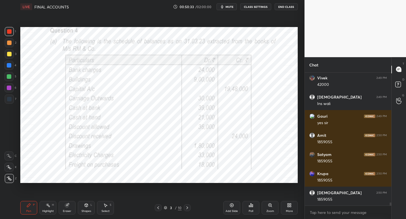
scroll to position [5395, 0]
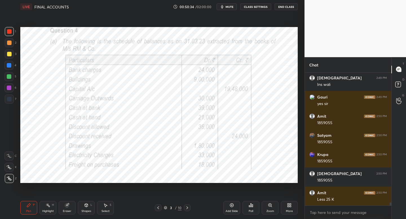
click at [190, 209] on div at bounding box center [187, 208] width 7 height 7
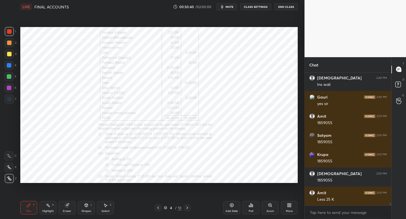
click at [188, 208] on icon at bounding box center [187, 208] width 5 height 5
click at [185, 208] on icon at bounding box center [187, 208] width 5 height 5
click at [187, 208] on icon at bounding box center [187, 208] width 5 height 5
click at [158, 209] on icon at bounding box center [158, 208] width 5 height 5
click at [159, 208] on icon at bounding box center [158, 208] width 5 height 5
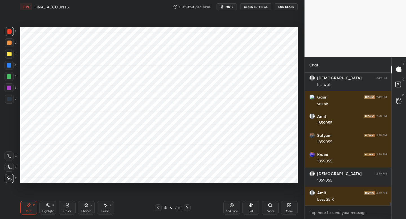
click at [158, 208] on icon at bounding box center [158, 208] width 5 height 5
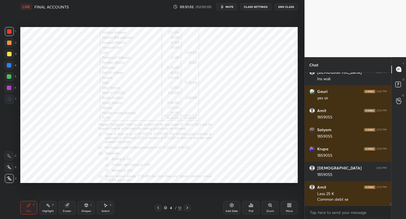
click at [188, 209] on icon at bounding box center [187, 208] width 5 height 5
click at [186, 207] on icon at bounding box center [187, 208] width 5 height 5
click at [185, 204] on div "Pen P Highlight H Eraser Shapes L Select S 6 / 10 Add Slide Poll Zoom More" at bounding box center [159, 208] width 278 height 23
click at [184, 209] on div at bounding box center [187, 208] width 7 height 7
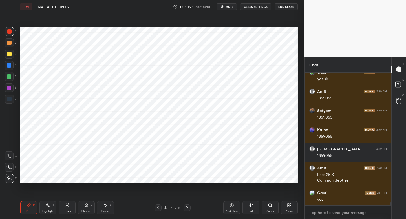
scroll to position [5439, 0]
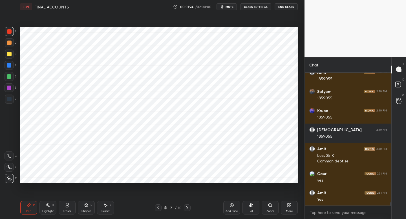
click at [159, 209] on div at bounding box center [158, 208] width 7 height 7
click at [158, 208] on icon at bounding box center [158, 208] width 5 height 5
click at [157, 209] on icon at bounding box center [158, 208] width 5 height 5
click at [187, 206] on icon at bounding box center [187, 208] width 5 height 5
click at [188, 208] on icon at bounding box center [187, 208] width 5 height 5
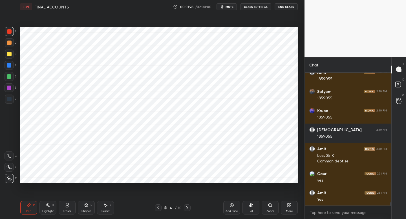
click at [186, 209] on icon at bounding box center [187, 208] width 5 height 5
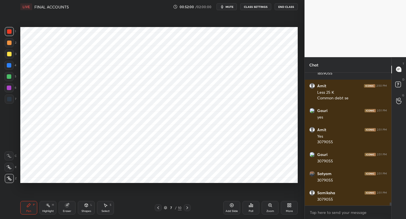
scroll to position [5527, 0]
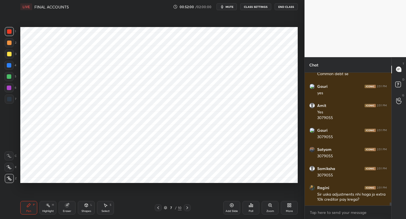
click at [13, 65] on div at bounding box center [9, 65] width 9 height 9
click at [156, 208] on div at bounding box center [158, 208] width 7 height 7
click at [158, 208] on icon at bounding box center [158, 208] width 2 height 3
click at [157, 208] on icon at bounding box center [158, 208] width 5 height 5
click at [158, 207] on icon at bounding box center [158, 208] width 5 height 5
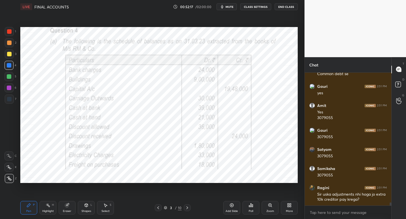
click at [184, 205] on div at bounding box center [187, 208] width 7 height 7
click at [186, 208] on icon at bounding box center [187, 208] width 5 height 5
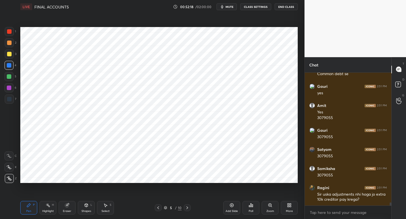
click at [187, 209] on icon at bounding box center [187, 208] width 5 height 5
click at [186, 208] on icon at bounding box center [187, 208] width 5 height 5
click at [159, 209] on icon at bounding box center [158, 208] width 5 height 5
click at [158, 209] on icon at bounding box center [158, 208] width 5 height 5
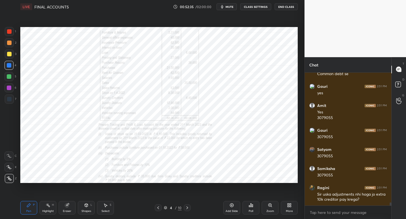
click at [158, 206] on icon at bounding box center [158, 208] width 5 height 5
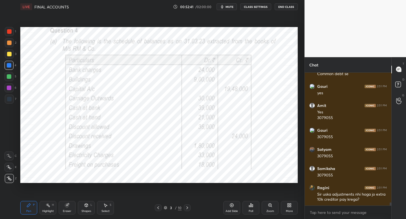
click at [185, 208] on icon at bounding box center [187, 208] width 5 height 5
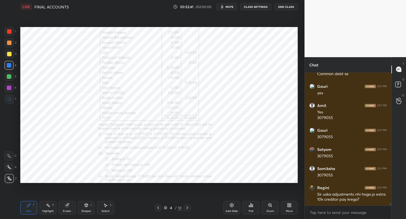
click at [185, 208] on icon at bounding box center [187, 208] width 5 height 5
click at [188, 208] on icon at bounding box center [187, 208] width 5 height 5
click at [187, 207] on icon at bounding box center [187, 208] width 5 height 5
click at [160, 208] on icon at bounding box center [158, 208] width 5 height 5
click at [158, 208] on icon at bounding box center [158, 208] width 5 height 5
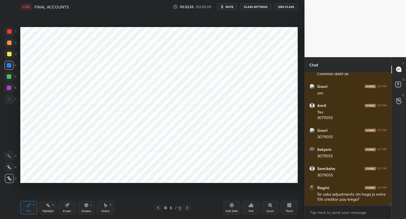
click at [159, 208] on icon at bounding box center [158, 208] width 5 height 5
click at [161, 207] on div "4 / 10" at bounding box center [173, 208] width 36 height 7
click at [158, 205] on div at bounding box center [158, 208] width 7 height 7
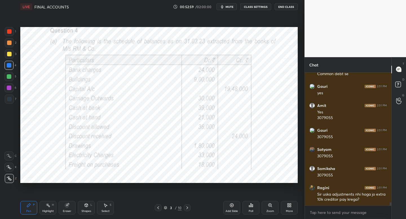
click at [187, 208] on icon at bounding box center [187, 208] width 5 height 5
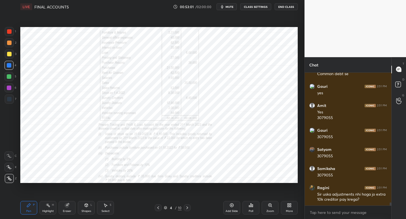
click at [188, 210] on div at bounding box center [187, 208] width 7 height 7
click at [187, 210] on div at bounding box center [187, 208] width 7 height 7
click at [185, 209] on div at bounding box center [187, 208] width 7 height 7
click at [185, 205] on div "Pen P Highlight H Eraser Shapes L Select S 7 / 10 Add Slide Poll Zoom More" at bounding box center [159, 208] width 278 height 23
click at [188, 208] on icon at bounding box center [187, 208] width 5 height 5
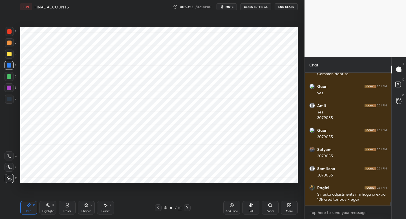
click at [190, 207] on div "8 / 10" at bounding box center [173, 208] width 102 height 7
click at [188, 208] on icon at bounding box center [187, 208] width 5 height 5
click at [188, 207] on icon at bounding box center [187, 208] width 5 height 5
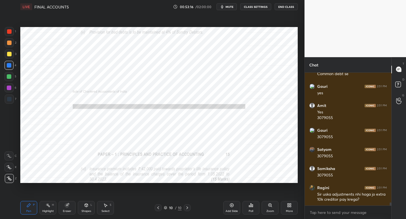
click at [158, 208] on icon at bounding box center [158, 208] width 5 height 5
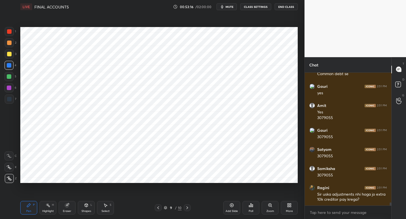
click at [158, 208] on icon at bounding box center [158, 208] width 5 height 5
click at [186, 205] on div at bounding box center [187, 208] width 7 height 7
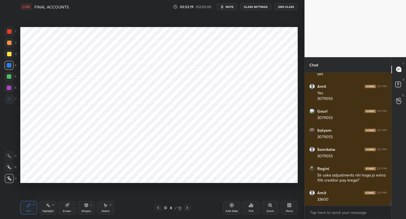
click at [158, 208] on icon at bounding box center [158, 208] width 5 height 5
click at [157, 208] on icon at bounding box center [158, 208] width 5 height 5
click at [188, 208] on icon at bounding box center [187, 208] width 5 height 5
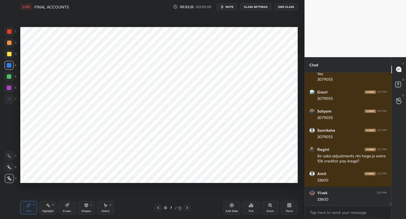
click at [188, 208] on icon at bounding box center [187, 208] width 5 height 5
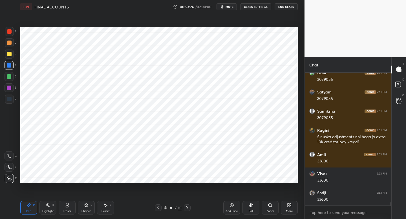
click at [159, 209] on icon at bounding box center [158, 208] width 5 height 5
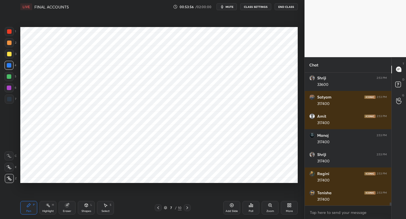
scroll to position [5718, 0]
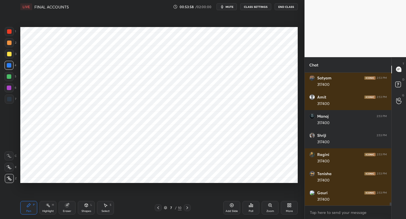
click at [159, 206] on icon at bounding box center [158, 208] width 5 height 5
click at [158, 208] on icon at bounding box center [158, 208] width 5 height 5
click at [159, 209] on icon at bounding box center [158, 208] width 5 height 5
click at [190, 207] on div at bounding box center [187, 208] width 7 height 7
click at [187, 210] on div at bounding box center [187, 208] width 7 height 7
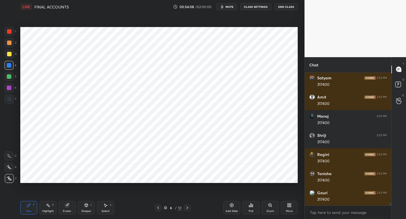
click at [186, 206] on div at bounding box center [187, 208] width 7 height 7
click at [186, 210] on icon at bounding box center [187, 208] width 5 height 5
click at [160, 208] on icon at bounding box center [158, 208] width 5 height 5
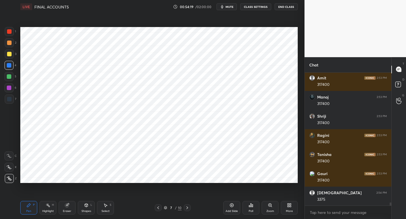
click at [157, 209] on icon at bounding box center [158, 208] width 5 height 5
click at [159, 208] on icon at bounding box center [158, 208] width 5 height 5
click at [159, 208] on div at bounding box center [158, 208] width 7 height 7
click at [188, 208] on icon at bounding box center [187, 208] width 5 height 5
click at [187, 209] on icon at bounding box center [187, 208] width 5 height 5
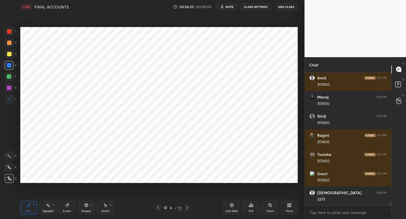
click at [186, 208] on icon at bounding box center [187, 208] width 5 height 5
click at [157, 207] on icon at bounding box center [158, 208] width 5 height 5
click at [186, 207] on icon at bounding box center [187, 208] width 5 height 5
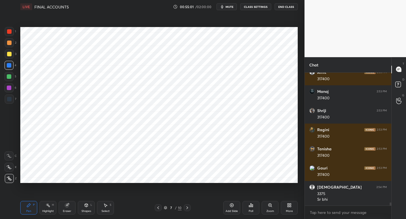
scroll to position [5762, 0]
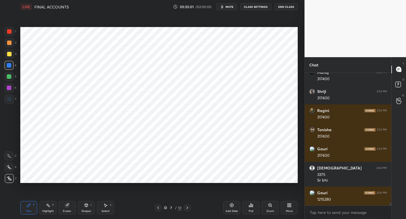
click at [69, 209] on div "Eraser" at bounding box center [67, 208] width 17 height 14
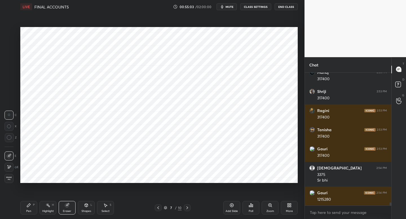
click at [34, 207] on div "Pen P" at bounding box center [28, 208] width 17 height 14
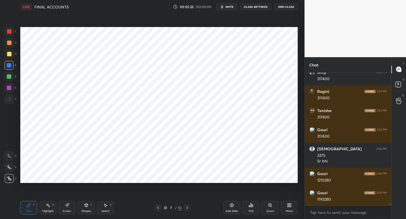
scroll to position [5801, 0]
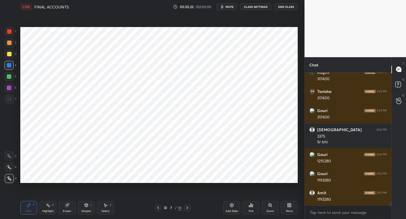
click at [157, 208] on icon at bounding box center [158, 208] width 5 height 5
click at [158, 209] on icon at bounding box center [158, 208] width 5 height 5
click at [160, 209] on icon at bounding box center [158, 208] width 5 height 5
click at [185, 210] on icon at bounding box center [187, 208] width 5 height 5
click at [187, 212] on div "Pen P Highlight H Eraser Shapes L Select S 5 / 10 Add Slide Poll Zoom More" at bounding box center [159, 208] width 278 height 23
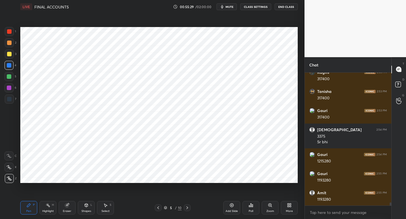
click at [186, 209] on icon at bounding box center [187, 208] width 5 height 5
click at [186, 208] on icon at bounding box center [187, 208] width 5 height 5
click at [157, 208] on icon at bounding box center [158, 208] width 5 height 5
click at [161, 207] on div at bounding box center [158, 208] width 7 height 7
click at [161, 208] on div at bounding box center [158, 208] width 7 height 7
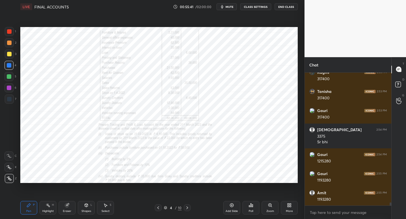
click at [185, 209] on icon at bounding box center [187, 208] width 5 height 5
click at [185, 210] on icon at bounding box center [187, 208] width 5 height 5
click at [187, 212] on div "Pen P Highlight H Eraser Shapes L Select S 6 / 10 Add Slide Poll Zoom More" at bounding box center [159, 208] width 278 height 23
click at [189, 206] on div at bounding box center [187, 208] width 7 height 7
click at [13, 100] on div at bounding box center [9, 99] width 9 height 9
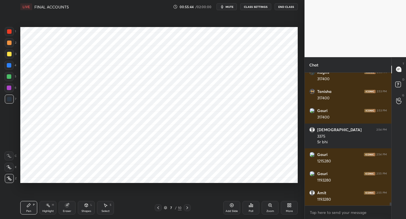
click at [12, 91] on div at bounding box center [9, 87] width 9 height 9
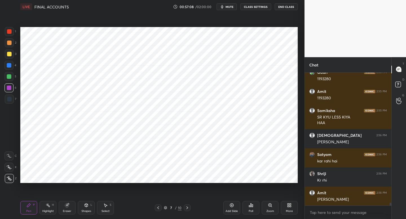
scroll to position [5921, 0]
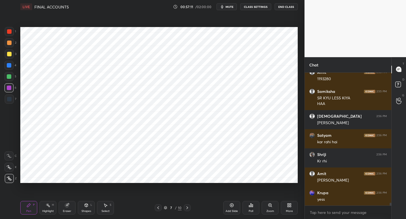
click at [225, 7] on icon "button" at bounding box center [222, 7] width 5 height 5
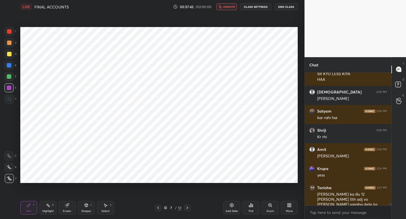
click at [225, 7] on span "unmute" at bounding box center [229, 7] width 12 height 4
click at [225, 8] on icon "button" at bounding box center [222, 7] width 5 height 5
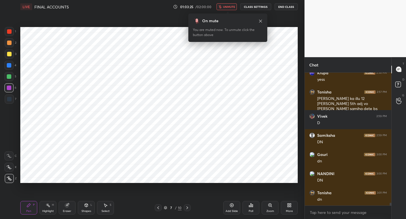
scroll to position [6061, 0]
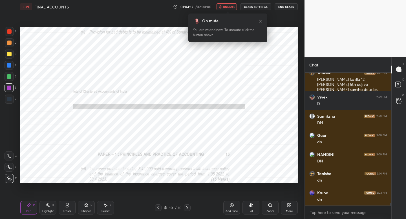
click at [288, 208] on div "More" at bounding box center [289, 208] width 17 height 14
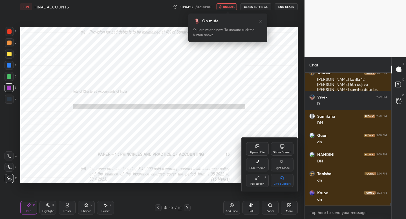
click at [258, 153] on div "Upload File" at bounding box center [257, 152] width 15 height 3
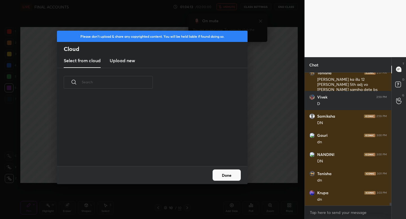
scroll to position [69, 181]
click at [121, 61] on h3 "Upload new" at bounding box center [122, 60] width 25 height 7
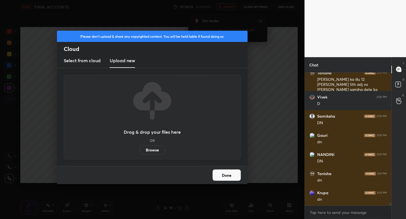
click at [150, 149] on label "Browse" at bounding box center [152, 150] width 25 height 9
click at [140, 149] on input "Browse" at bounding box center [140, 150] width 0 height 9
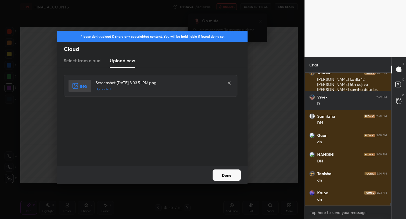
click at [227, 177] on button "Done" at bounding box center [227, 175] width 28 height 11
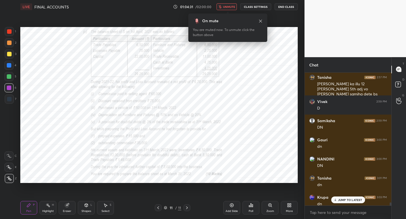
scroll to position [6057, 0]
click at [352, 199] on p "JUMP TO LATEST" at bounding box center [350, 200] width 24 height 3
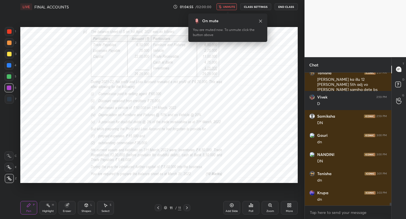
click at [223, 12] on div "On mute You are muted now. To unmute click the button above" at bounding box center [227, 26] width 79 height 32
click at [228, 9] on button "unmute" at bounding box center [227, 6] width 20 height 7
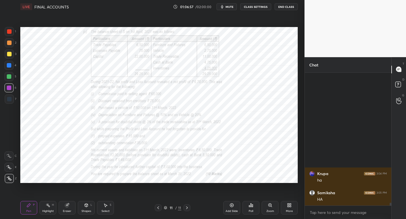
scroll to position [6272, 0]
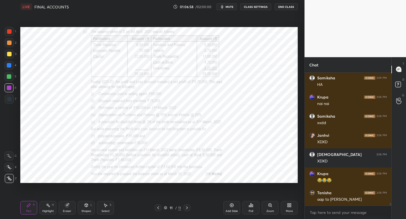
click at [287, 210] on div "More" at bounding box center [289, 211] width 7 height 3
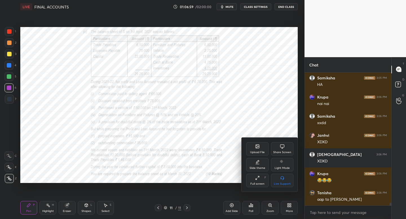
click at [260, 150] on div "Upload File" at bounding box center [257, 149] width 23 height 14
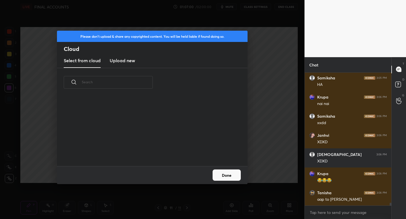
scroll to position [69, 181]
click at [128, 63] on h3 "Upload new" at bounding box center [122, 60] width 25 height 7
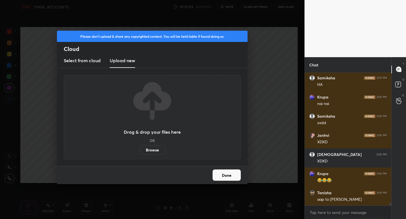
click at [154, 150] on label "Browse" at bounding box center [152, 150] width 25 height 9
click at [140, 150] on input "Browse" at bounding box center [140, 150] width 0 height 9
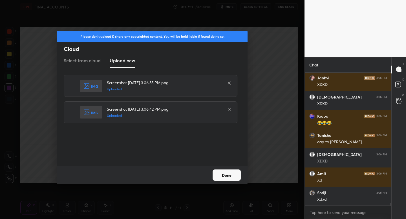
scroll to position [6349, 0]
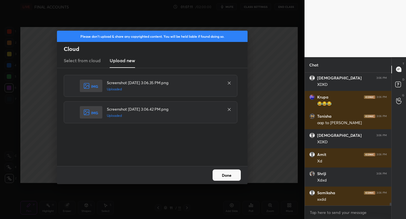
click at [224, 175] on button "Done" at bounding box center [227, 175] width 28 height 11
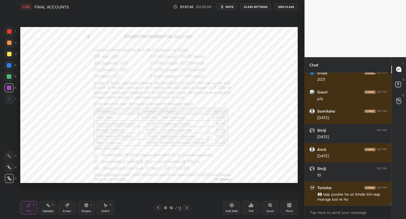
scroll to position [6507, 0]
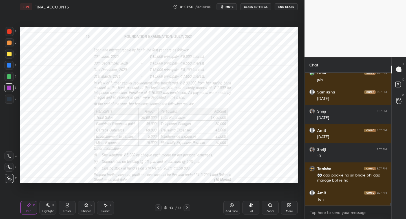
click at [157, 208] on icon at bounding box center [158, 208] width 5 height 5
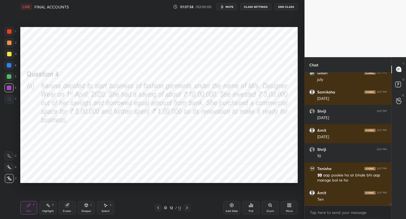
click at [85, 210] on div "Shapes" at bounding box center [87, 211] width 10 height 3
click at [31, 202] on div "Pen P" at bounding box center [28, 208] width 17 height 14
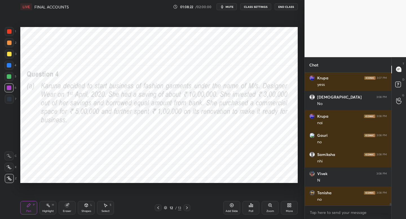
scroll to position [6661, 0]
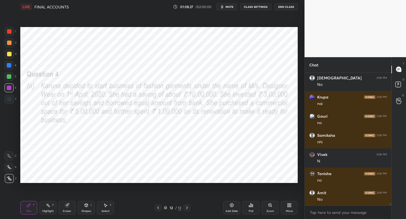
click at [88, 210] on div "Shapes" at bounding box center [87, 211] width 10 height 3
click at [28, 206] on div "Pen P" at bounding box center [28, 208] width 17 height 14
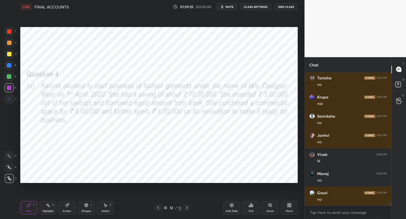
scroll to position [6948, 0]
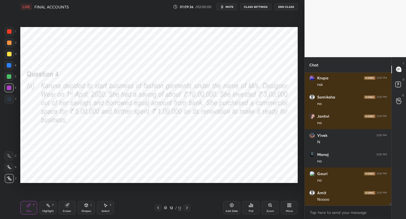
click at [187, 208] on icon at bounding box center [187, 208] width 5 height 5
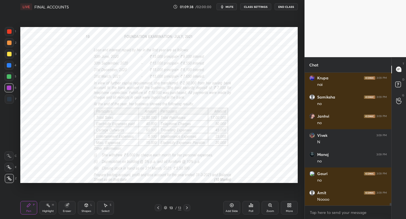
click at [84, 210] on div "Shapes" at bounding box center [87, 211] width 10 height 3
click at [14, 103] on div "7" at bounding box center [11, 99] width 12 height 9
click at [28, 212] on div "Pen" at bounding box center [28, 211] width 5 height 3
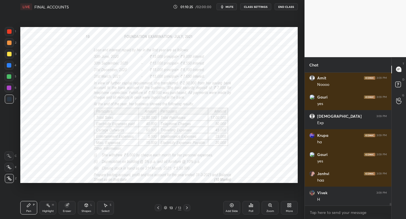
scroll to position [7082, 0]
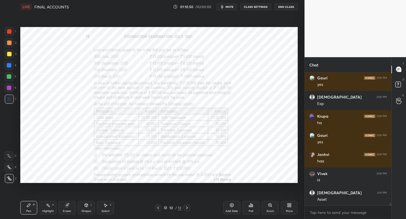
click at [228, 7] on span "mute" at bounding box center [230, 7] width 8 height 4
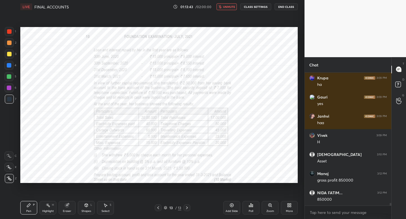
scroll to position [7140, 0]
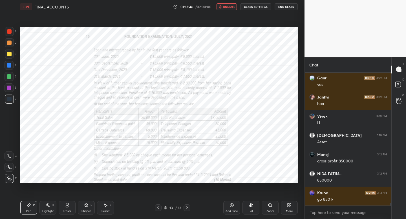
click at [227, 6] on span "unmute" at bounding box center [229, 7] width 12 height 4
click at [230, 6] on span "mute" at bounding box center [230, 7] width 8 height 4
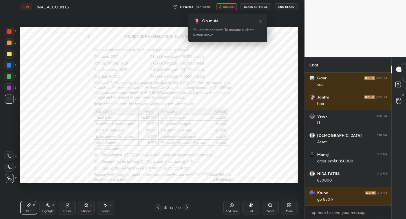
click at [230, 6] on span "unmute" at bounding box center [229, 7] width 12 height 4
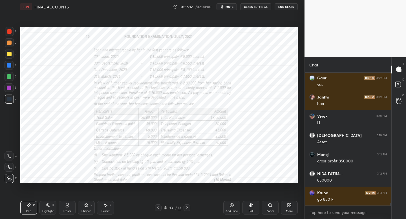
click at [230, 6] on span "mute" at bounding box center [230, 7] width 8 height 4
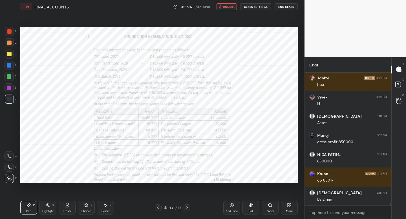
scroll to position [7178, 0]
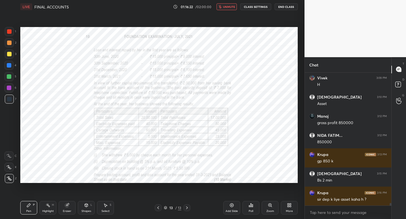
click at [230, 6] on span "unmute" at bounding box center [229, 7] width 12 height 4
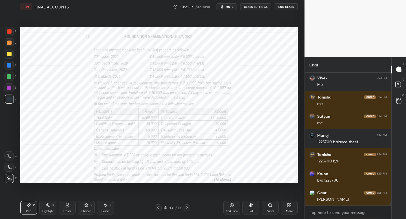
scroll to position [7659, 0]
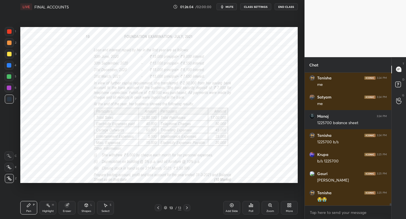
click at [230, 8] on span "mute" at bounding box center [230, 7] width 8 height 4
click at [230, 8] on span "unmute" at bounding box center [229, 7] width 12 height 4
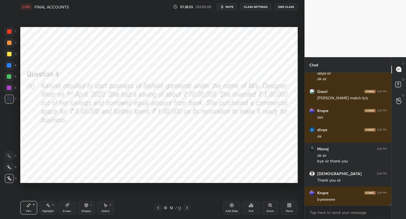
scroll to position [7963, 0]
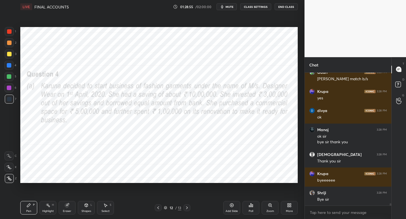
click at [283, 7] on button "End Class" at bounding box center [286, 6] width 23 height 7
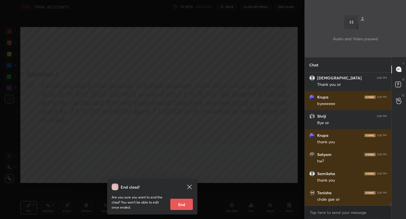
scroll to position [8059, 0]
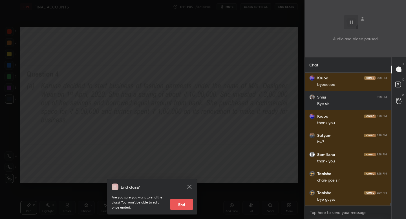
click at [186, 208] on button "End" at bounding box center [181, 204] width 23 height 11
type textarea "x"
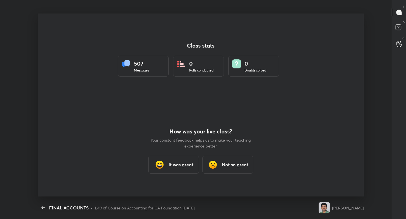
scroll to position [0, 0]
